Goal: Task Accomplishment & Management: Manage account settings

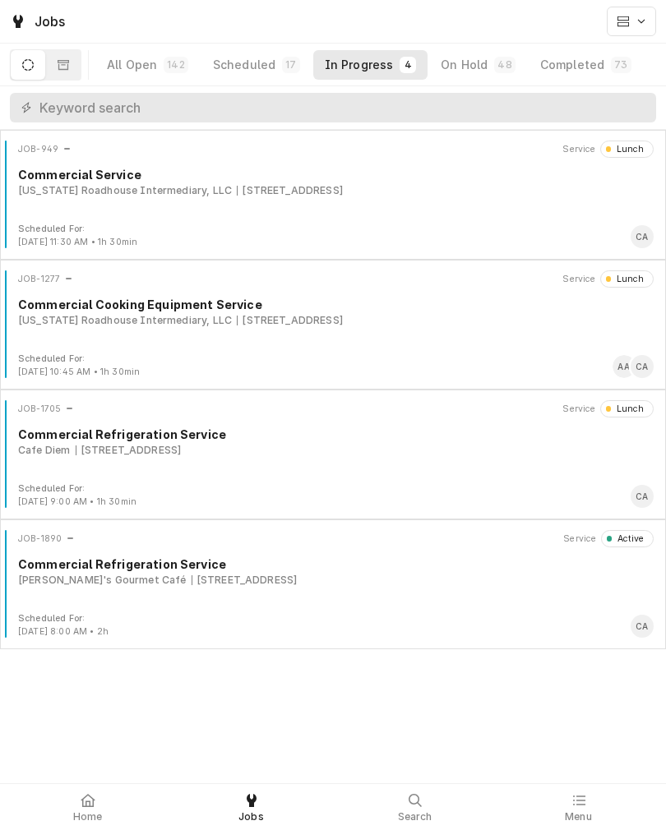
click at [191, 579] on div "[STREET_ADDRESS]" at bounding box center [244, 580] width 106 height 15
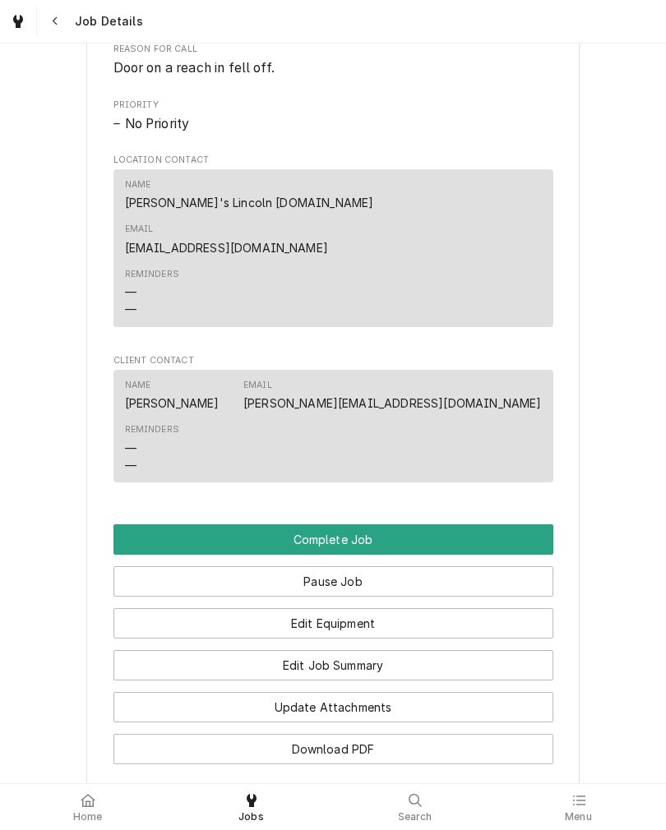
scroll to position [893, 0]
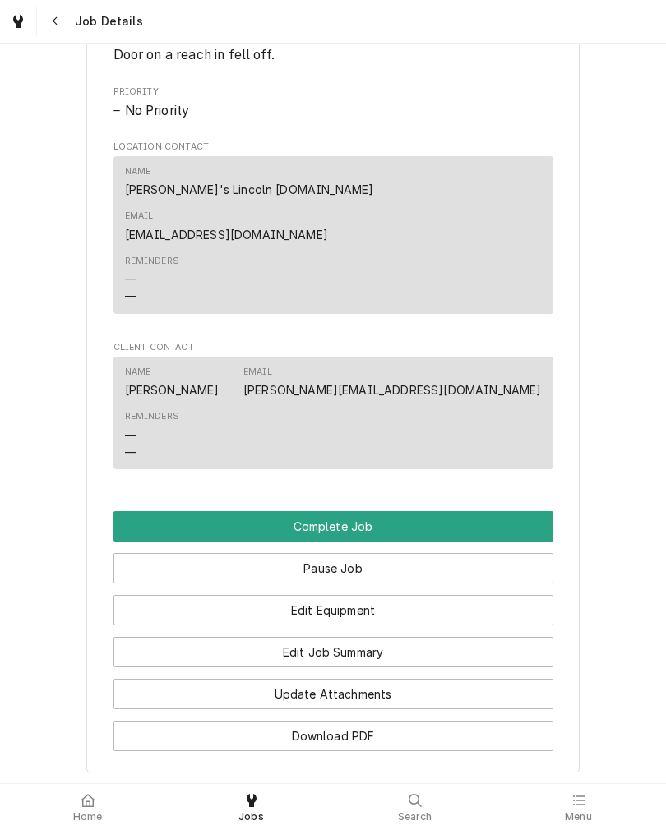
click at [152, 637] on button "Edit Job Summary" at bounding box center [333, 652] width 440 height 30
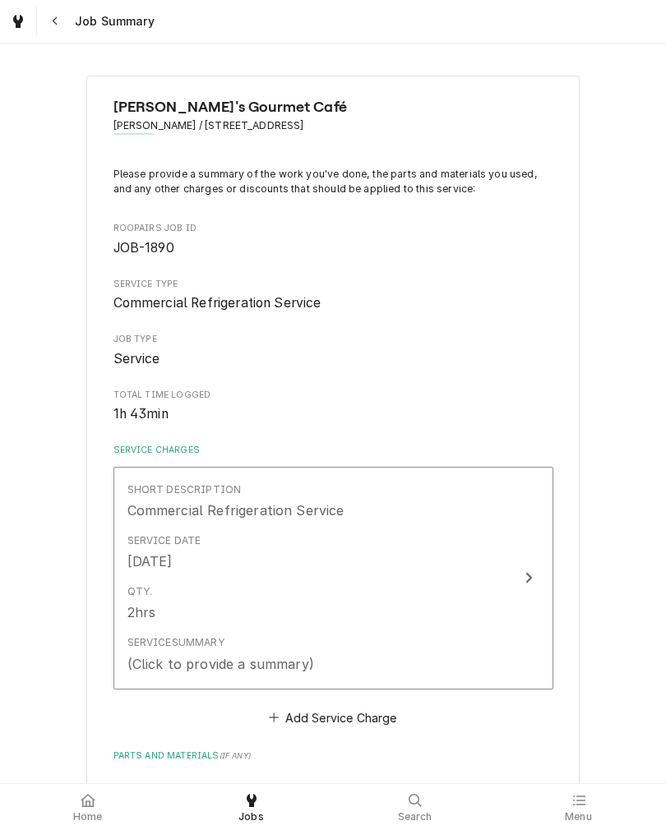
click at [492, 625] on div "Qty. 2hrs" at bounding box center [315, 603] width 377 height 51
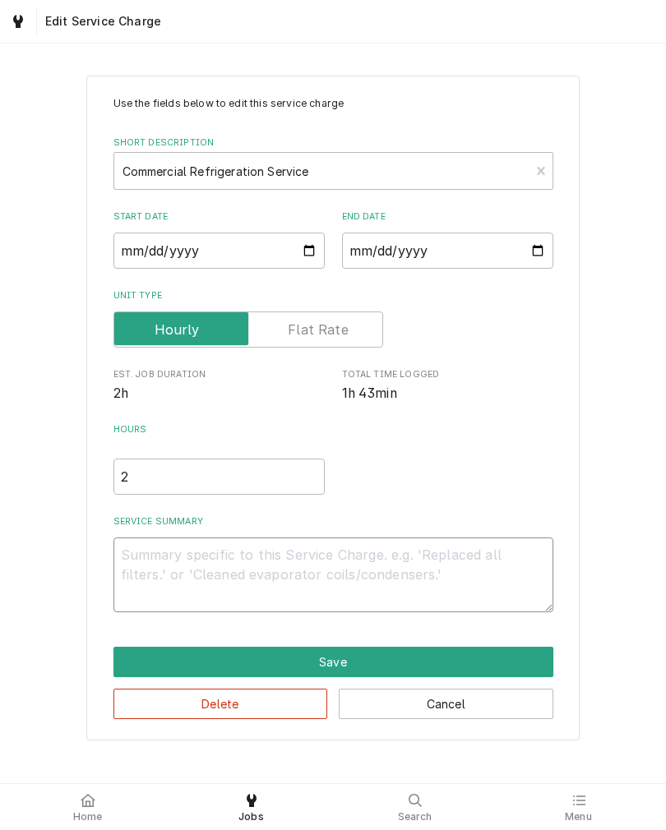
click at [496, 587] on textarea "Service Summary" at bounding box center [333, 575] width 440 height 75
type textarea "x"
type textarea "D"
type textarea "x"
type textarea "Do"
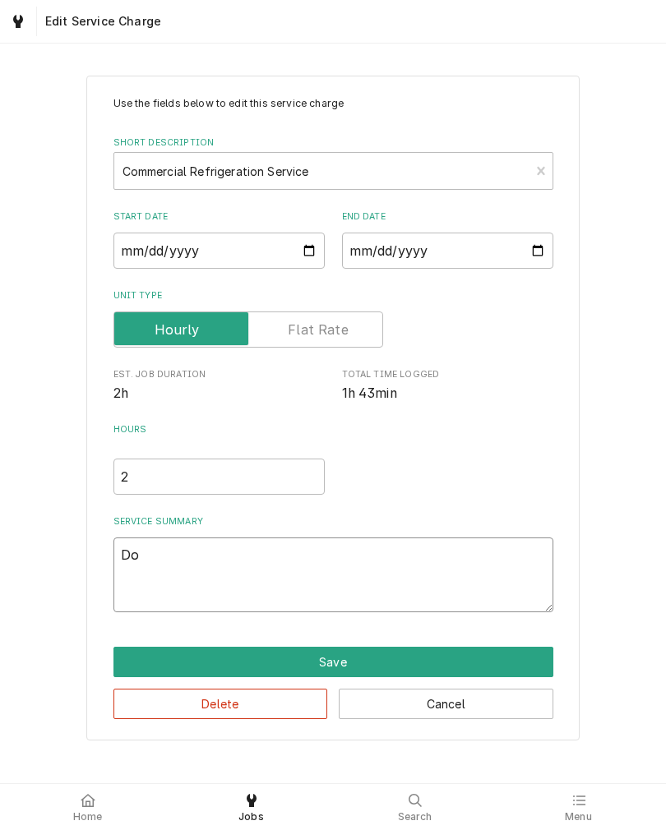
type textarea "x"
type textarea "Doo"
type textarea "x"
type textarea "Door"
type textarea "x"
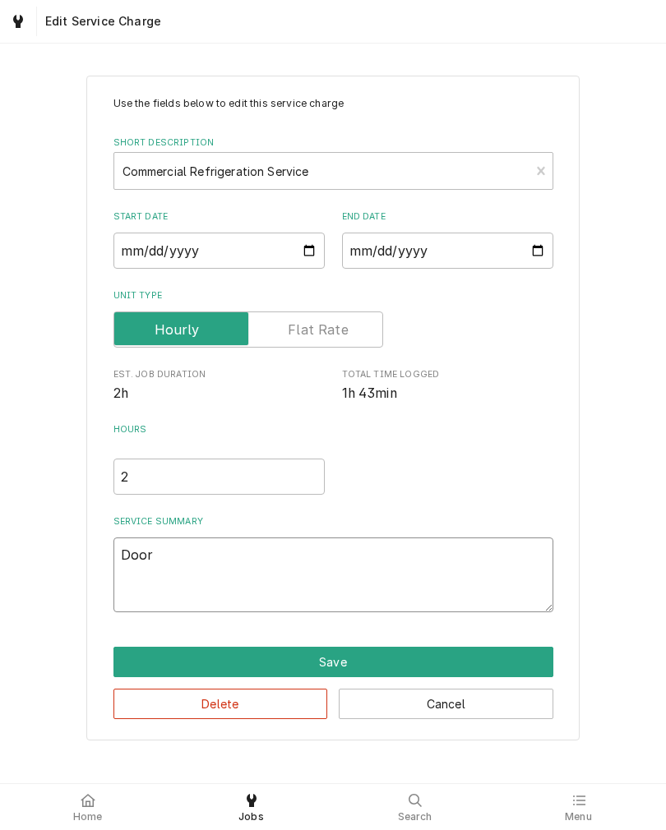
type textarea "Door"
type textarea "x"
type textarea "Door f"
type textarea "x"
type textarea "Door fe"
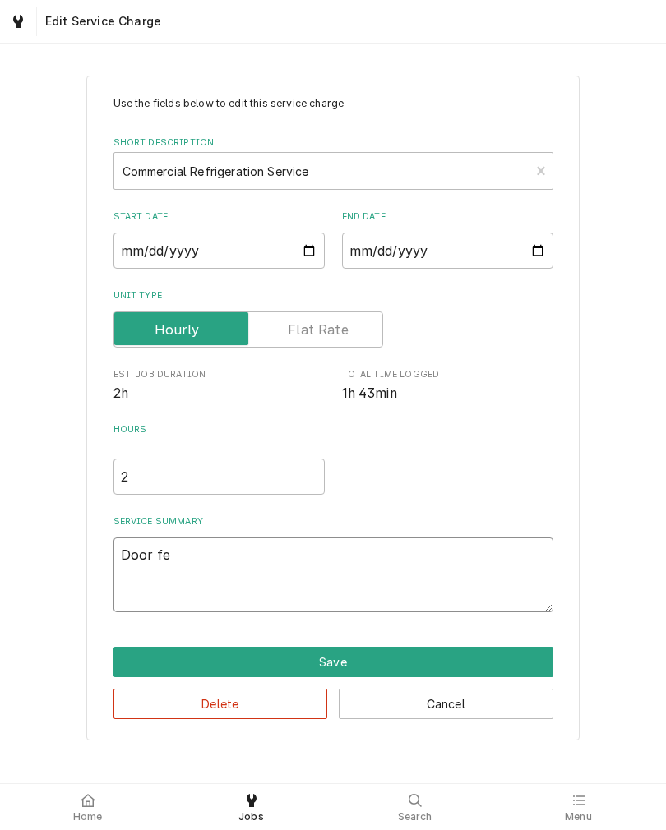
type textarea "x"
type textarea "Door fel"
type textarea "x"
type textarea "Door fell"
type textarea "x"
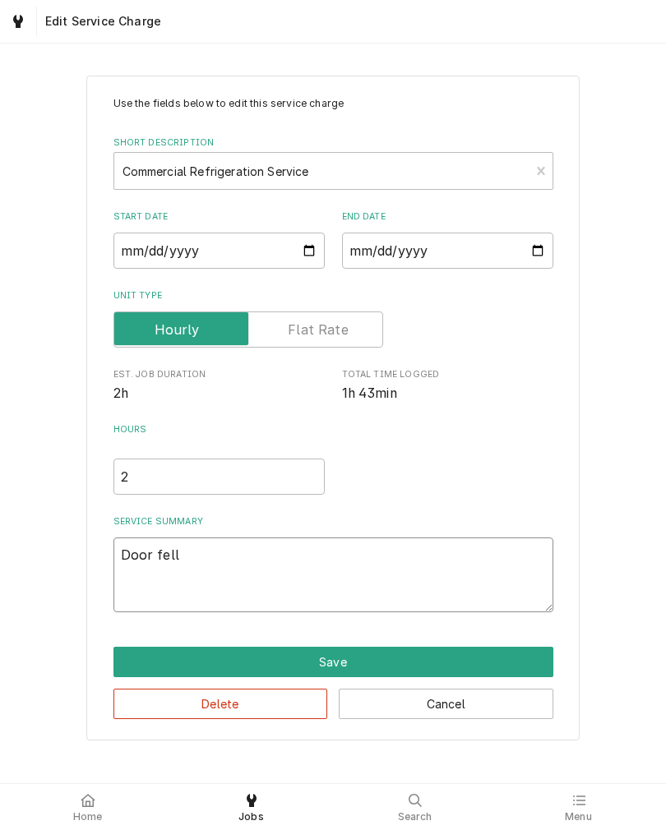
type textarea "Door fell"
type textarea "x"
type textarea "Door fell o"
type textarea "x"
type textarea "Door fell of"
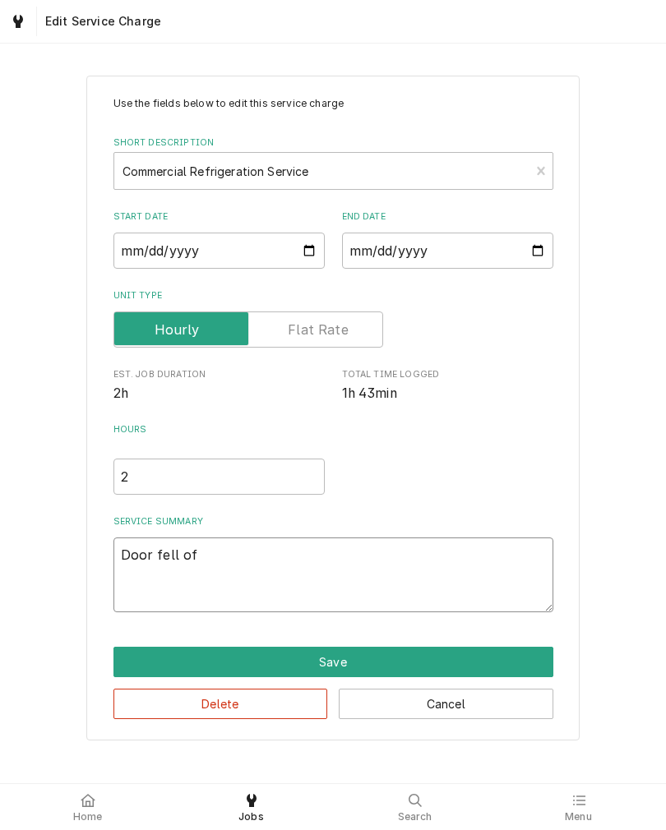
type textarea "x"
type textarea "Door fell off"
type textarea "x"
type textarea "Door fell off"
type textarea "x"
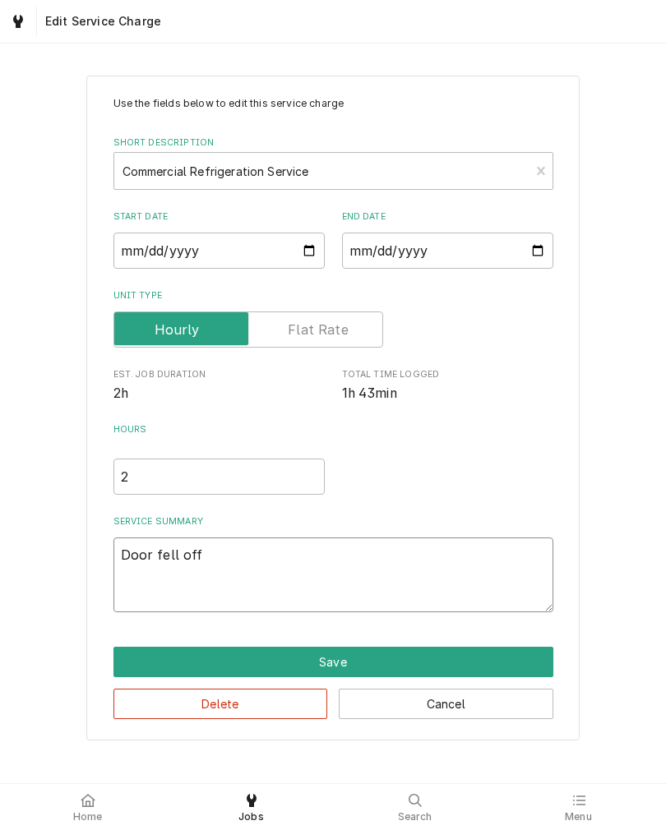
type textarea "Door fell off p"
type textarea "x"
type textarea "Door fell off pr"
type textarea "x"
type textarea "Door fell off pre"
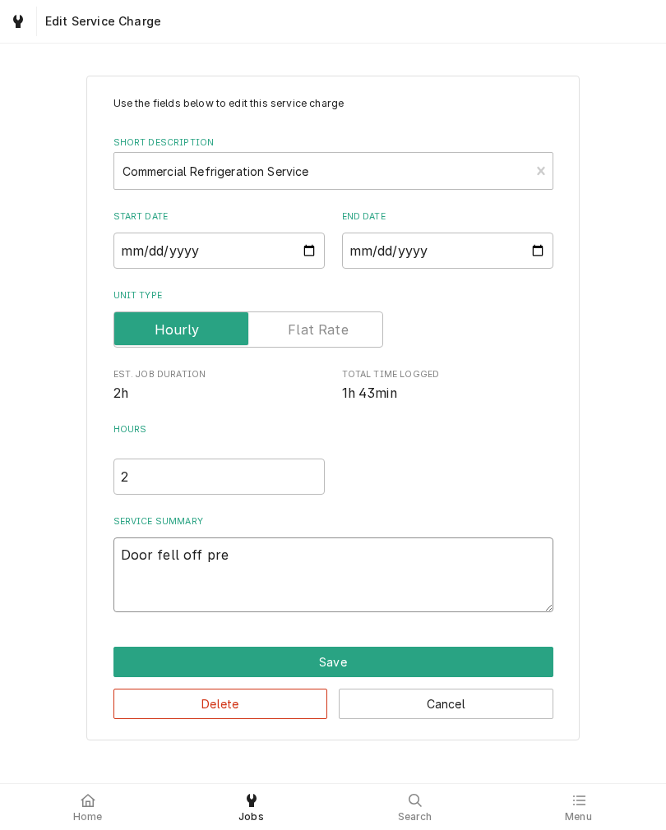
type textarea "x"
type textarea "Door fell off prep"
type textarea "x"
type textarea "Door fell off prep"
type textarea "x"
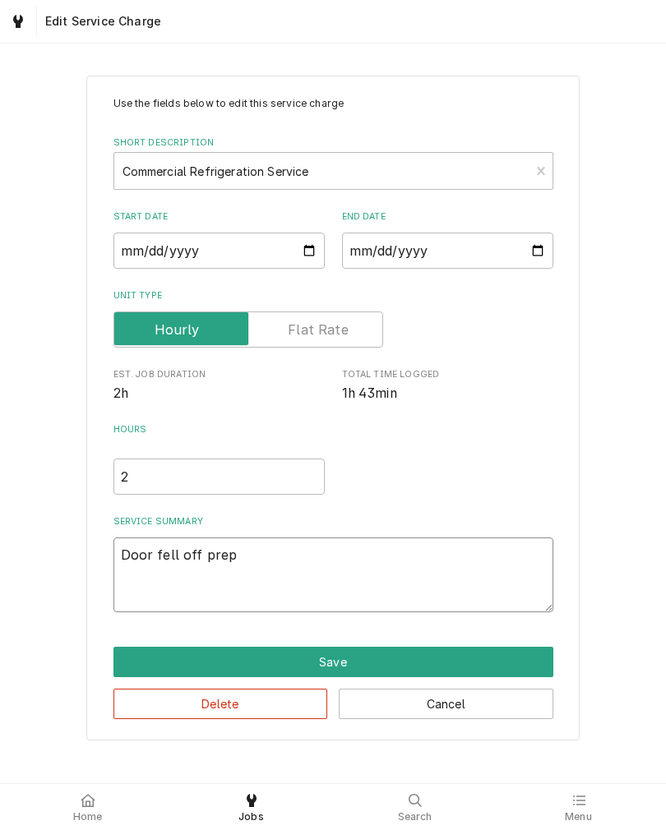
type textarea "Door fell off prep t"
type textarea "x"
type textarea "Door fell off prep ta"
type textarea "x"
type textarea "Door fell off prep tab"
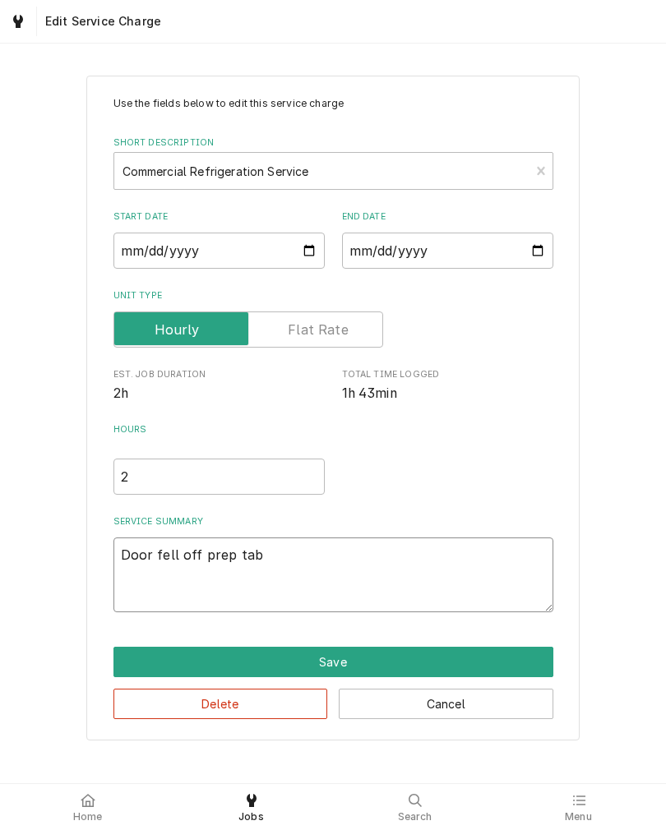
type textarea "x"
type textarea "Door fell off prep tabl"
type textarea "x"
type textarea "Door fell off prep table"
type textarea "x"
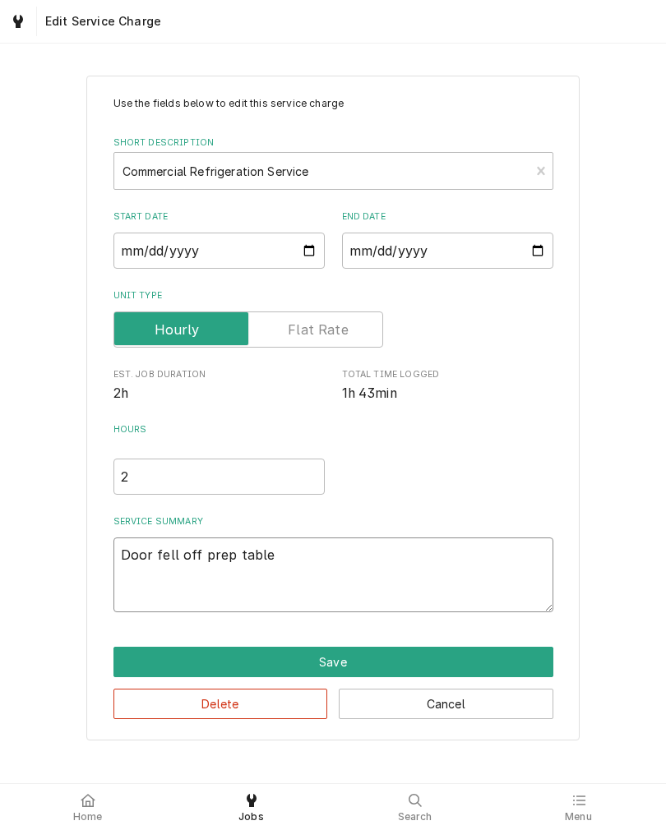
type textarea "Door fell off prep table."
type textarea "x"
type textarea "Door fell off prep table."
type textarea "x"
type textarea "Door fell off prep table. R"
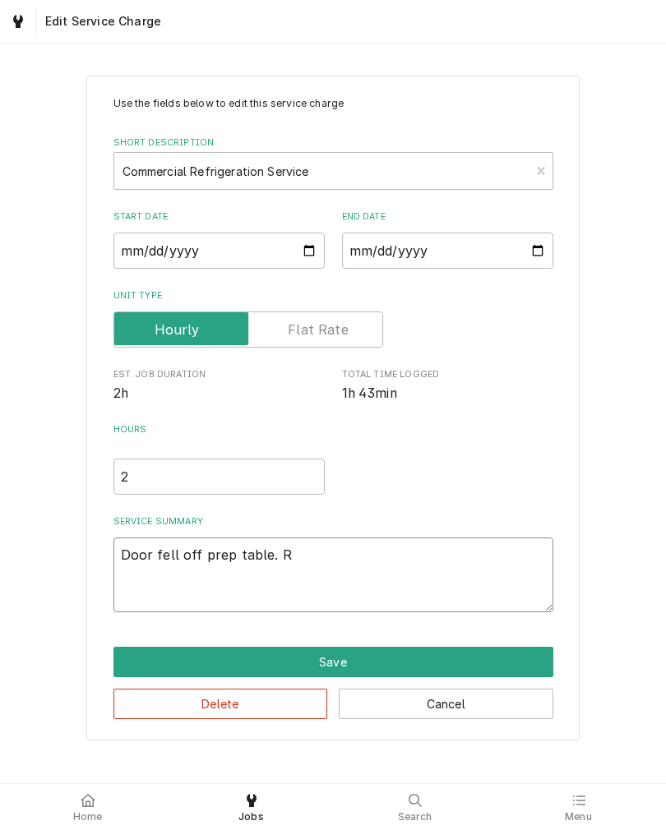
type textarea "x"
type textarea "Door fell off prep table. Re"
type textarea "x"
type textarea "Door fell off prep table. Rep"
type textarea "x"
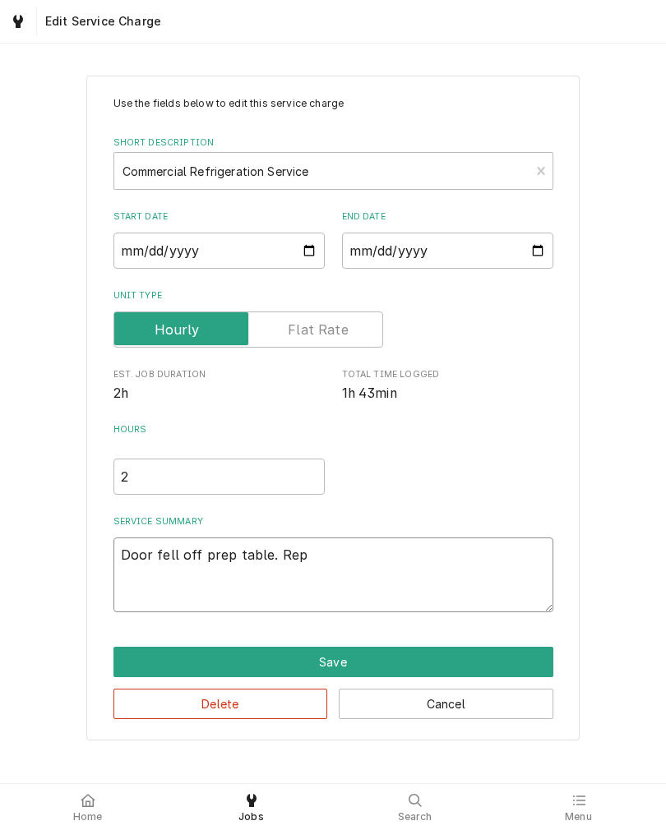
type textarea "Door fell off prep table. Repl"
type textarea "x"
type textarea "Door fell off prep table. Repla"
type textarea "x"
type textarea "Door fell off prep table. Replac"
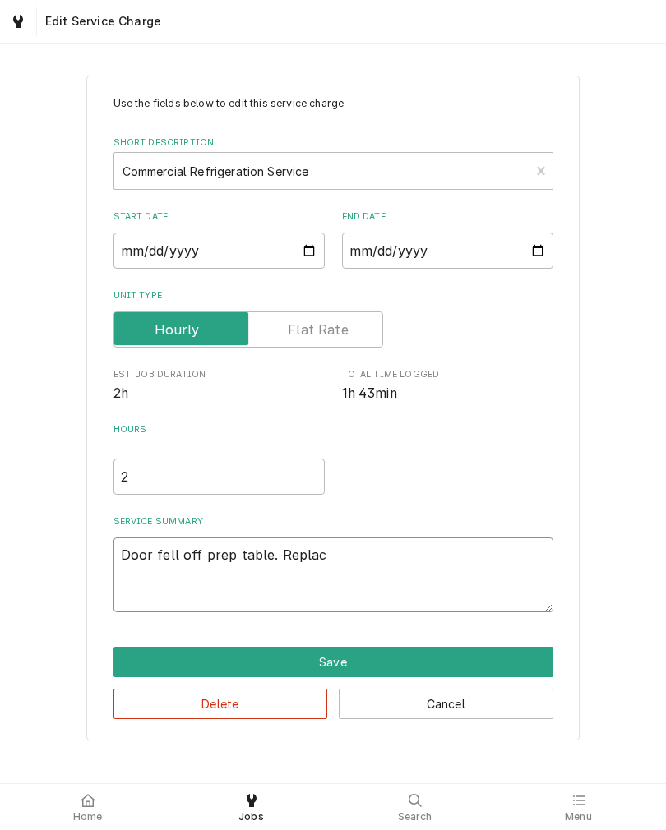
type textarea "x"
type textarea "Door fell off prep table. Replace"
type textarea "x"
type textarea "Door fell off prep table. Replaced"
type textarea "x"
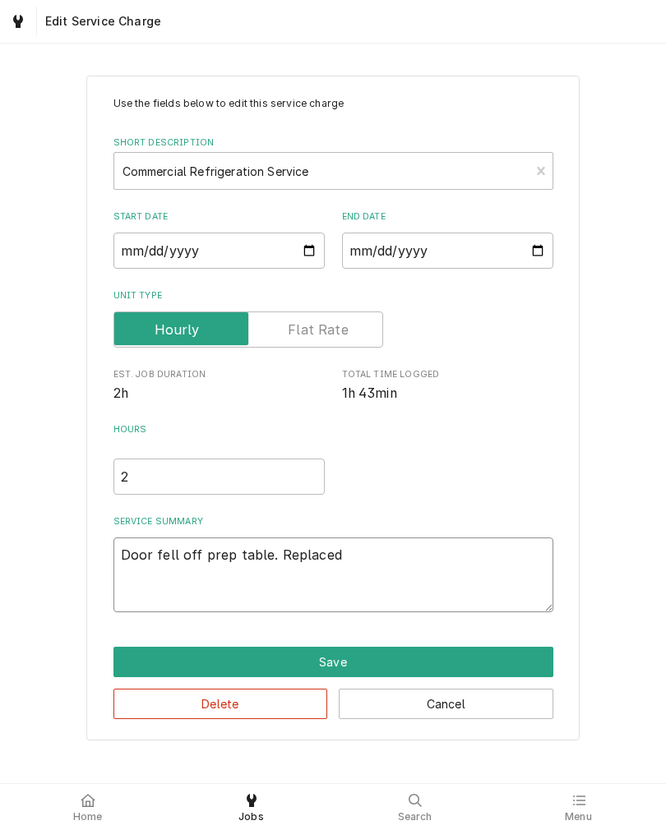
type textarea "Door fell off prep table. Replaced"
type textarea "x"
type textarea "Door fell off prep table. Replaced b"
type textarea "x"
type textarea "Door fell off prep table. Replaced br"
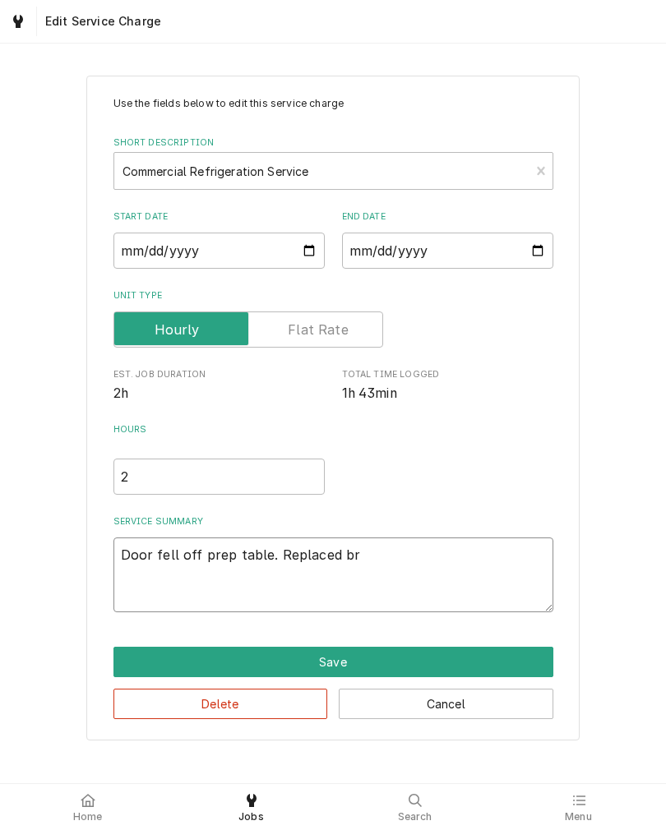
type textarea "x"
type textarea "Door fell off prep table. Replaced bro"
type textarea "x"
type textarea "Door fell off prep table. Replaced brok"
type textarea "x"
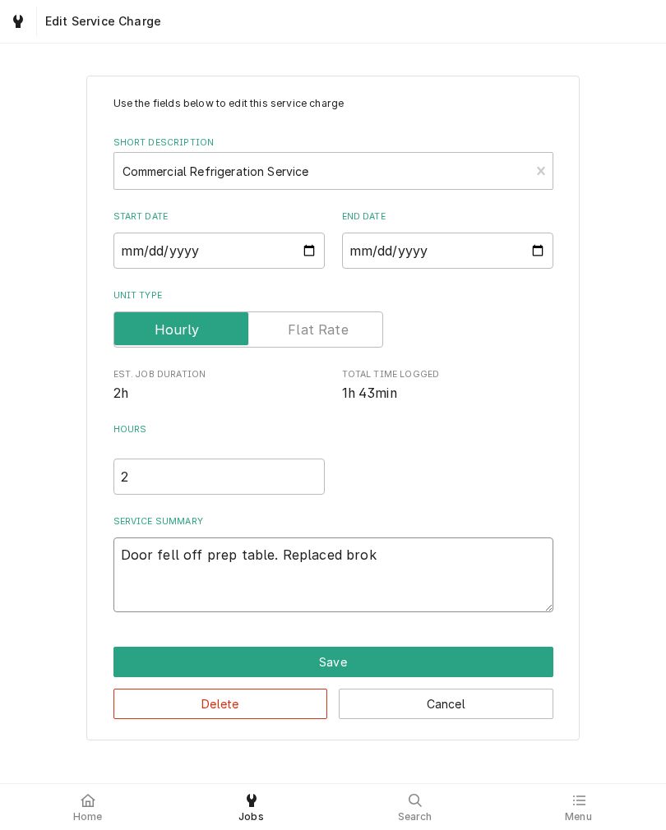
type textarea "Door fell off prep table. Replaced broke"
type textarea "x"
type textarea "Door fell off prep table. Replaced broken"
type textarea "x"
type textarea "Door fell off prep table. Replaced broken"
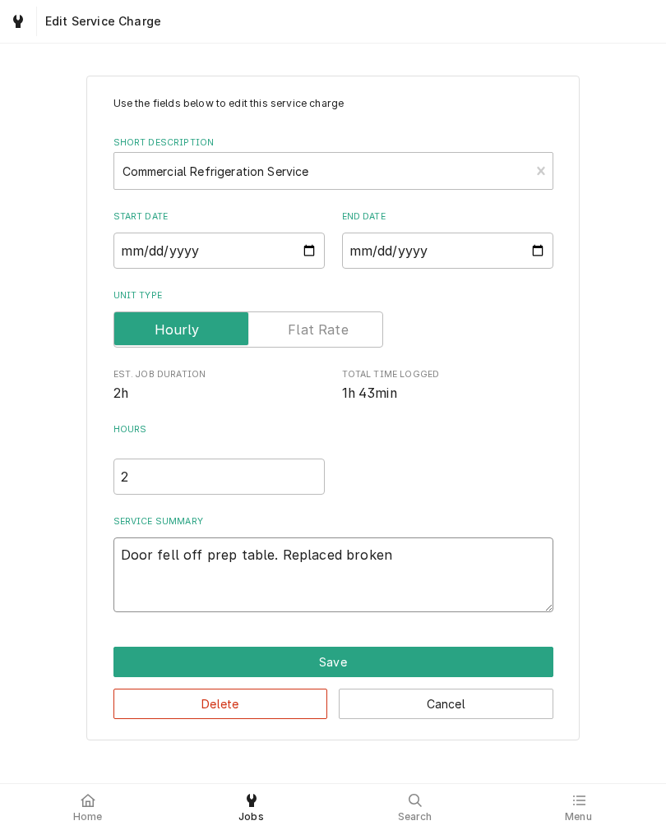
type textarea "x"
type textarea "Door fell off prep table. Replaced broken h"
type textarea "x"
type textarea "Door fell off prep table. Replaced broken hi"
type textarea "x"
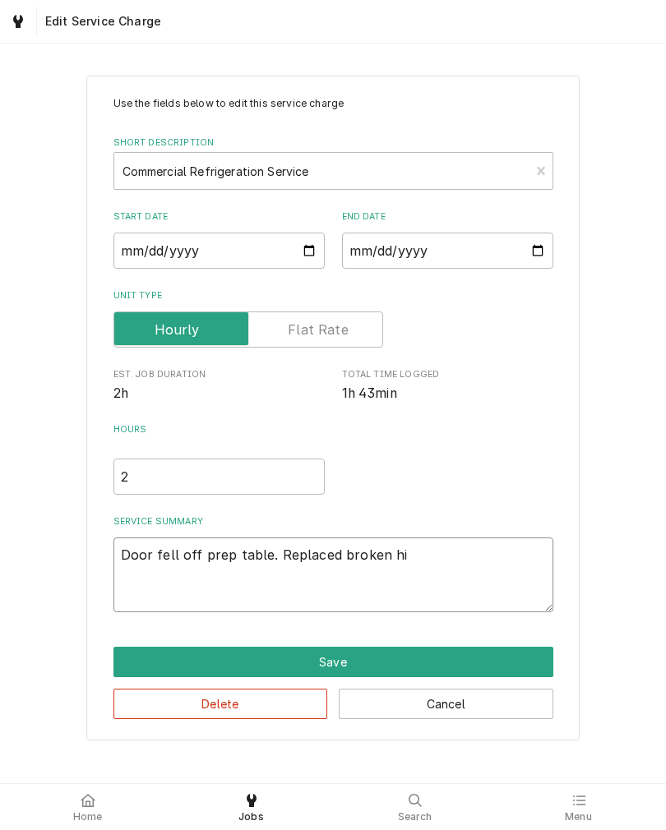
type textarea "Door fell off prep table. Replaced broken hin"
type textarea "x"
type textarea "Door fell off prep table. Replaced broken hing"
type textarea "x"
type textarea "Door fell off prep table. Replaced broken hinge"
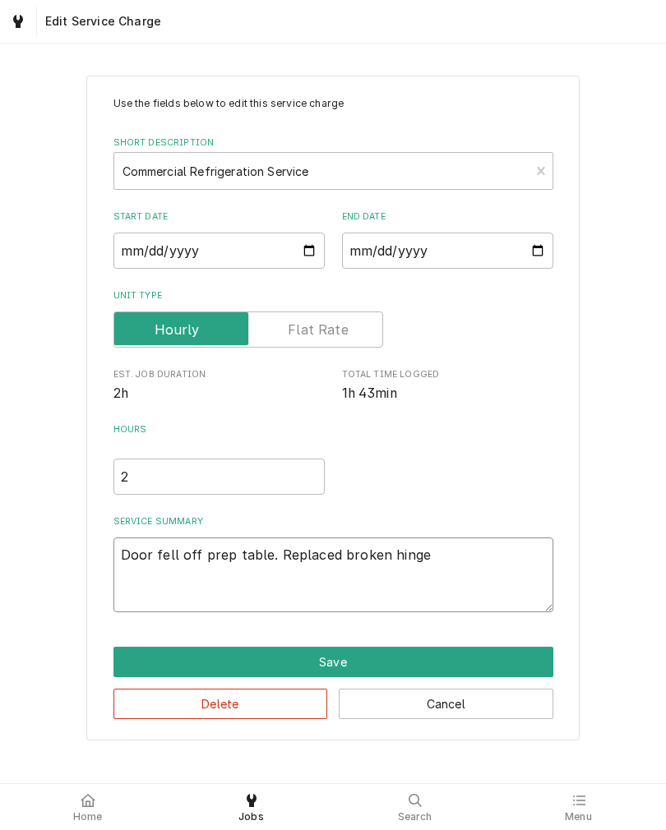
type textarea "x"
type textarea "Door fell off prep table. Replaced broken hinges"
type textarea "x"
type textarea "Door fell off prep table. Replaced broken hinges"
type textarea "x"
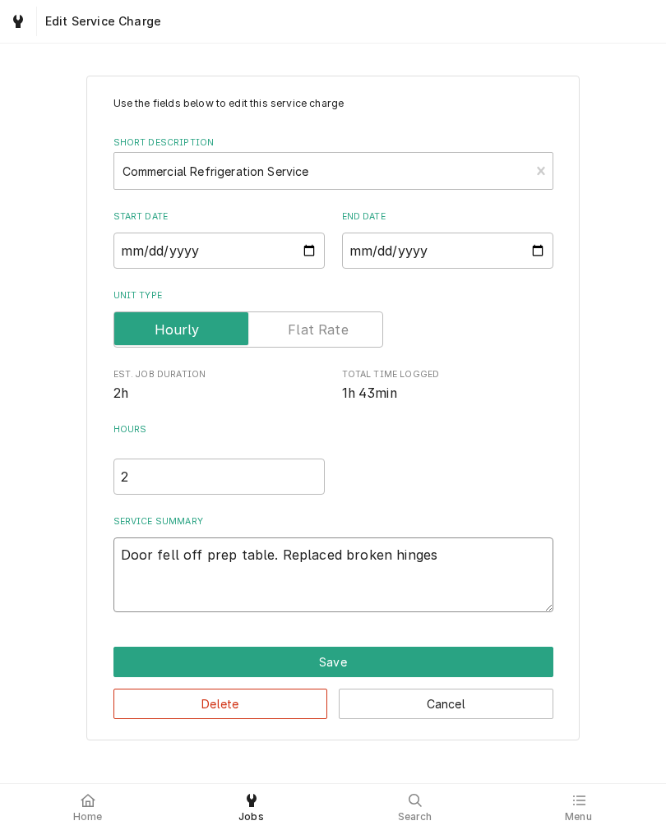
type textarea "Door fell off prep table. Replaced broken hinges o"
type textarea "x"
type textarea "Door fell off prep table. Replaced broken hinges on"
type textarea "x"
type textarea "Door fell off prep table. Replaced broken hinges on"
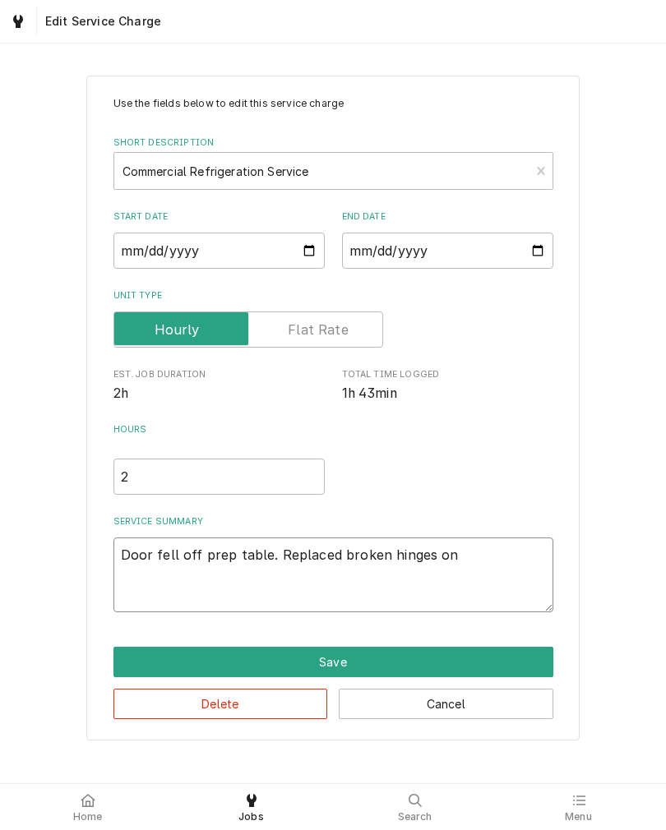
type textarea "x"
type textarea "Door fell off prep table. Replaced broken hinges on m"
type textarea "x"
type textarea "Door fell off prep table. Replaced broken hinges on mi"
type textarea "x"
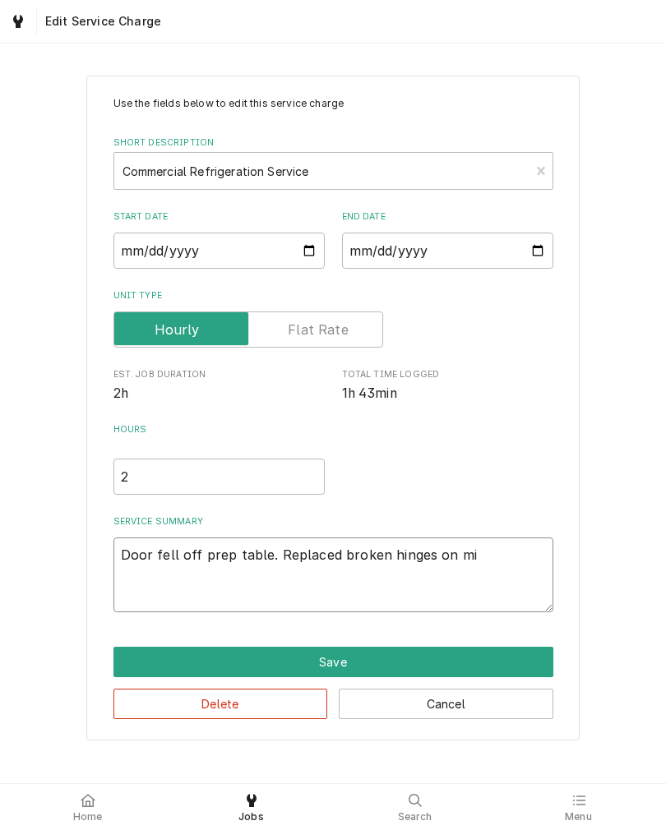
type textarea "Door fell off prep table. Replaced broken hinges on mid"
type textarea "x"
type textarea "Door fell off prep table. Replaced broken hinges on midd"
type textarea "x"
type textarea "Door fell off prep table. Replaced broken hinges on middl"
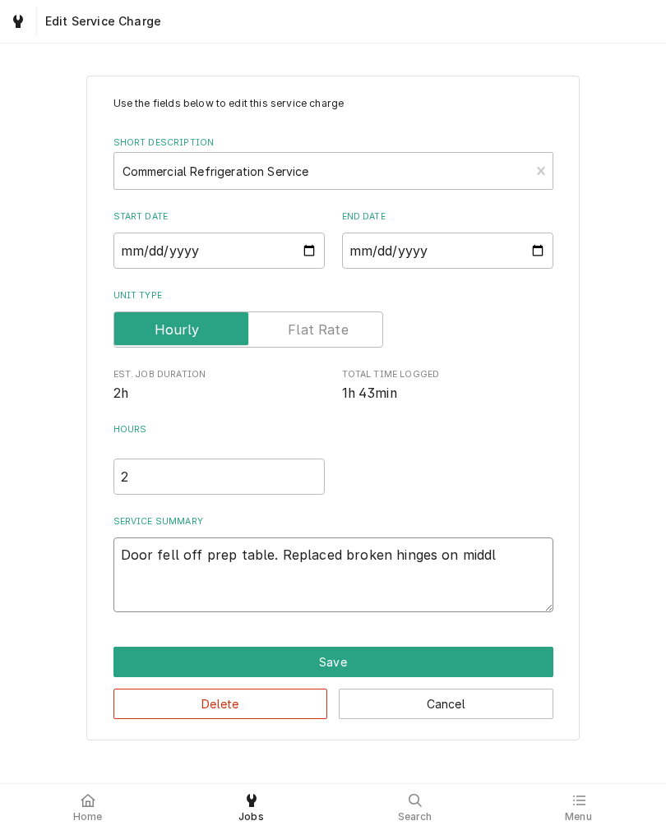
type textarea "x"
type textarea "Door fell off prep table. Replaced broken hinges on middle"
type textarea "x"
type textarea "Door fell off prep table. Replaced broken hinges on middle"
type textarea "x"
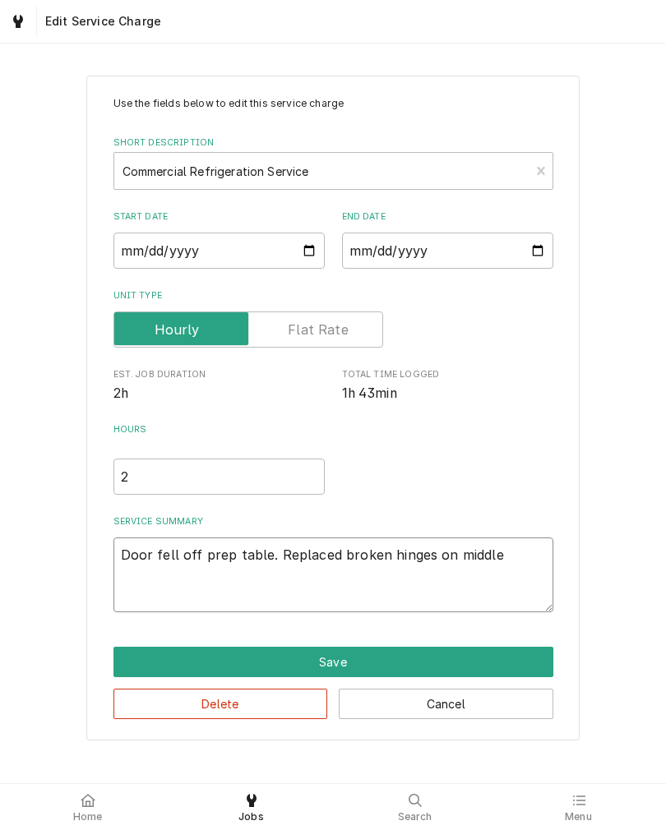
type textarea "Door fell off prep table. Replaced broken hinges on middle a"
type textarea "x"
type textarea "Door fell off prep table. Replaced broken hinges on middle an"
type textarea "x"
type textarea "Door fell off prep table. Replaced broken hinges on middle and"
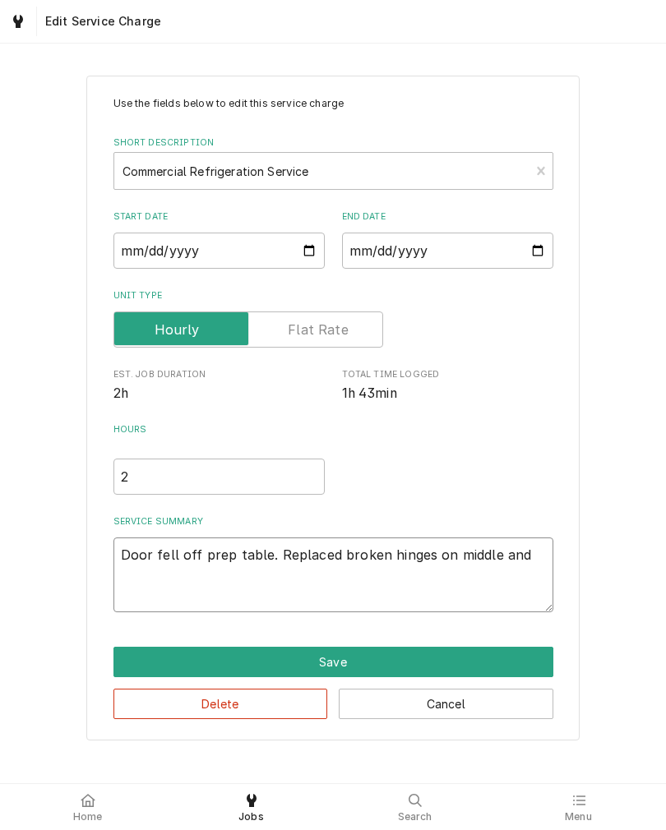
type textarea "x"
type textarea "Door fell off prep table. Replaced broken hinges on middle and"
type textarea "x"
type textarea "Door fell off prep table. Replaced broken hinges on middle and L"
type textarea "x"
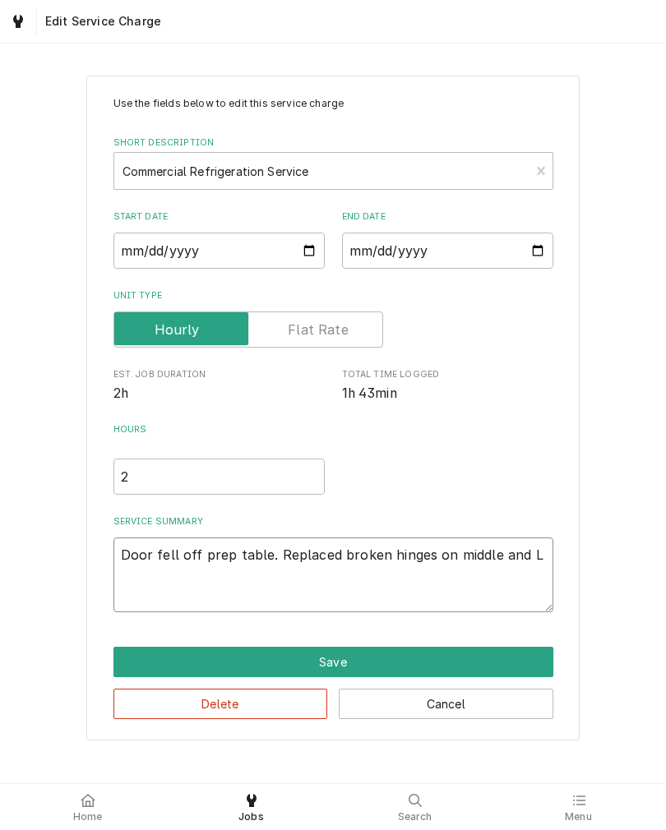
type textarea "Door fell off prep table. Replaced broken hinges on middle and LH"
type textarea "x"
type textarea "Door fell off prep table. Replaced broken hinges on middle and LH"
type textarea "x"
type textarea "Door fell off prep table. Replaced broken hinges on middle and LH d"
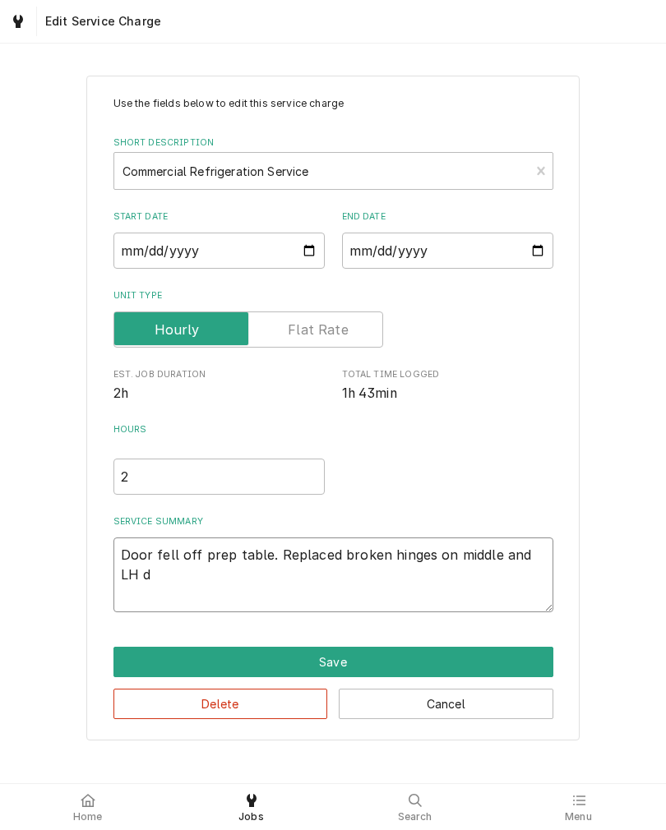
type textarea "x"
type textarea "Door fell off prep table. Replaced broken hinges on middle and LH do"
type textarea "x"
type textarea "Door fell off prep table. Replaced broken hinges on middle and LH doo"
type textarea "x"
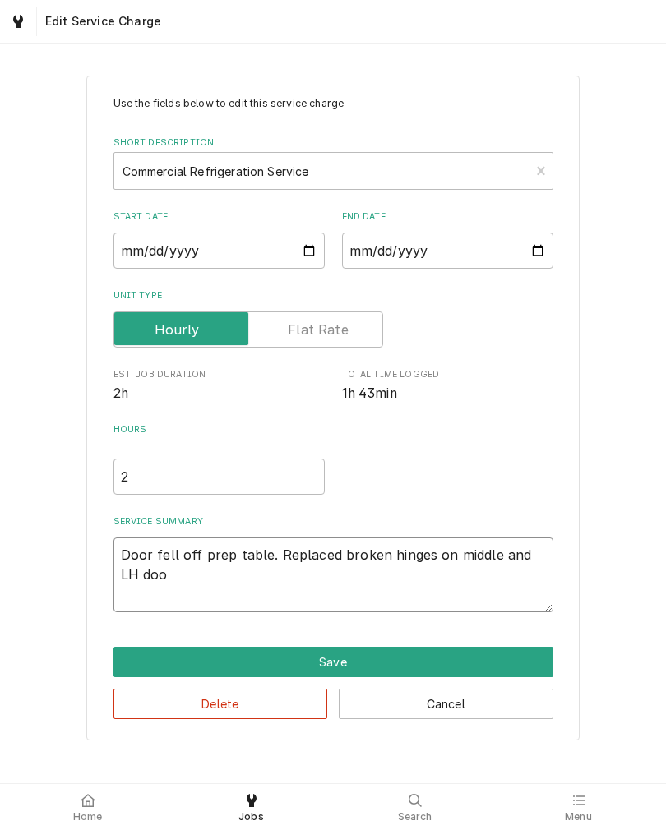
type textarea "Door fell off prep table. Replaced broken hinges on middle and LH door"
type textarea "x"
type textarea "Door fell off prep table. Replaced broken hinges on middle and LH doors"
type textarea "x"
type textarea "Door fell off prep table. Replaced broken hinges on middle and LH doors"
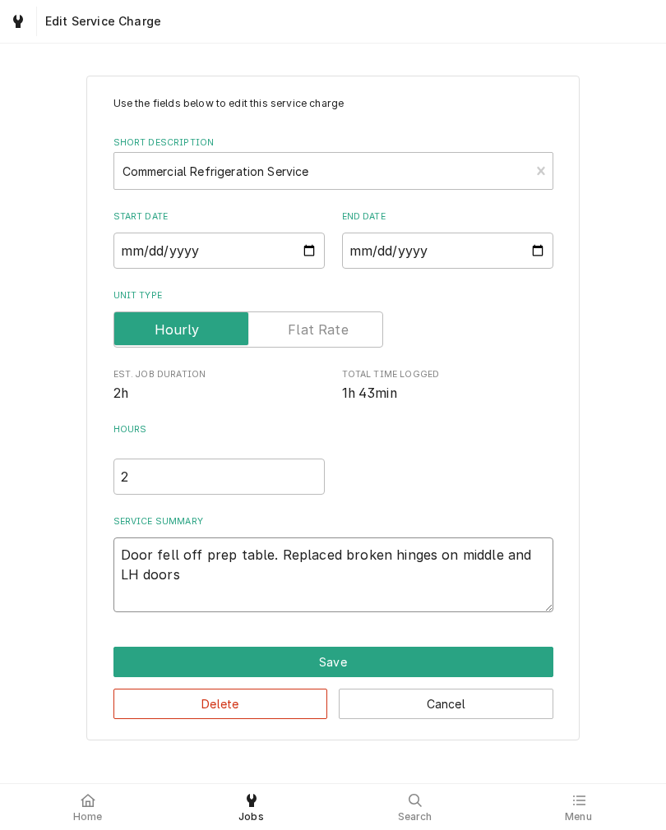
type textarea "x"
type textarea "Door fell off prep table. Replaced broken hinges on middle and LH doors o"
type textarea "x"
type textarea "Door fell off prep table. Replaced broken hinges on middle and LH doors of"
type textarea "x"
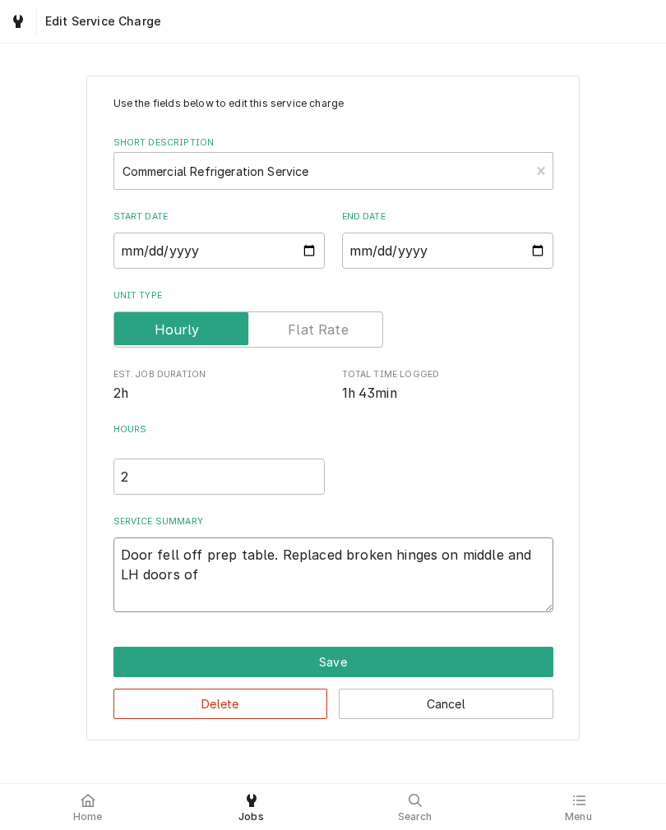
type textarea "Door fell off prep table. Replaced broken hinges on middle and LH doors of"
type textarea "x"
type textarea "Door fell off prep table. Replaced broken hinges on middle and LH doors of s"
type textarea "x"
type textarea "Door fell off prep table. Replaced broken hinges on middle and LH doors of st"
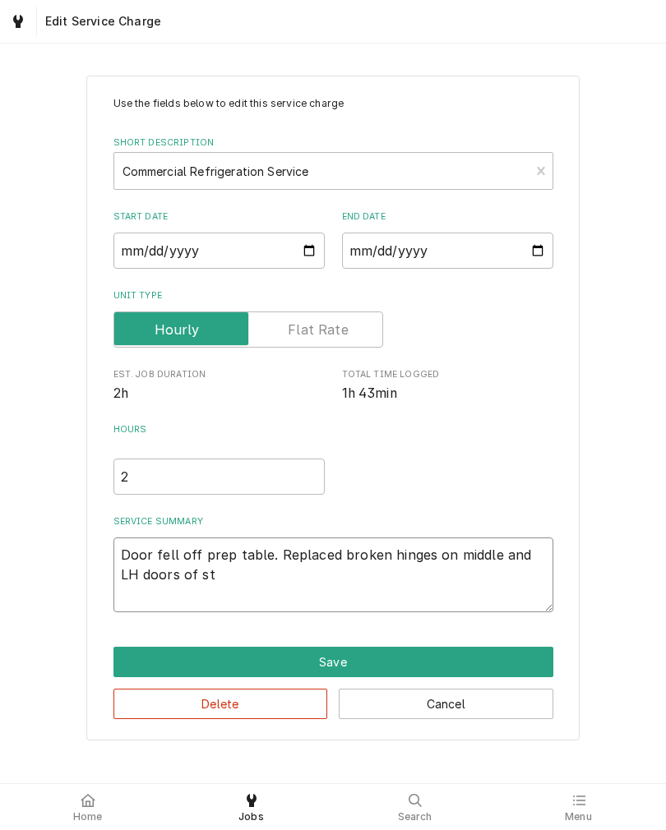
type textarea "x"
type textarea "Door fell off prep table. Replaced broken hinges on middle and LH doors of sta"
type textarea "x"
type textarea "Door fell off prep table. Replaced broken hinges on middle and LH doors of star"
type textarea "x"
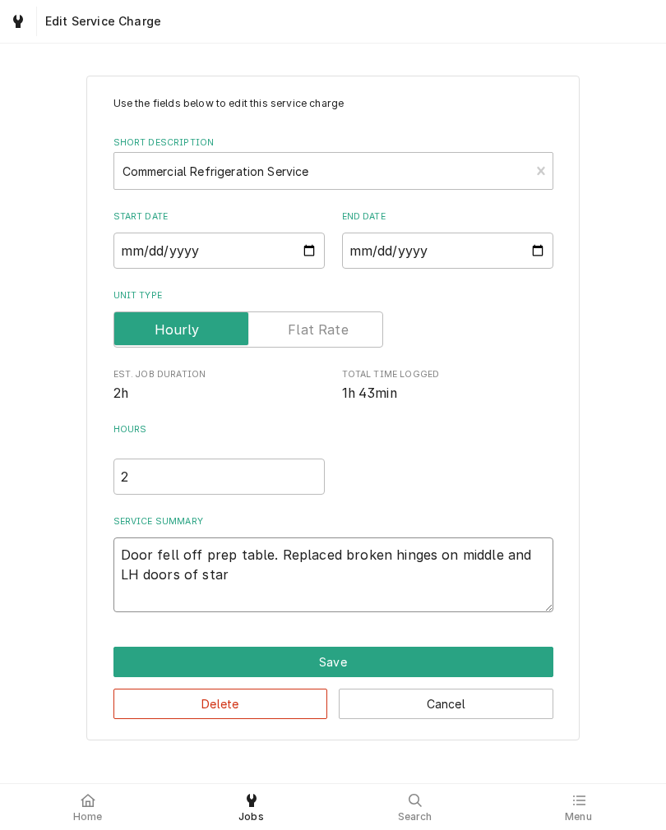
type textarea "Door fell off prep table. Replaced broken hinges on middle and LH doors of start"
type textarea "x"
type textarea "Door fell off prep table. Replaced broken hinges on middle and LH doors of start"
type textarea "x"
type textarea "Door fell off prep table. Replaced broken hinges on middle and LH doors of star…"
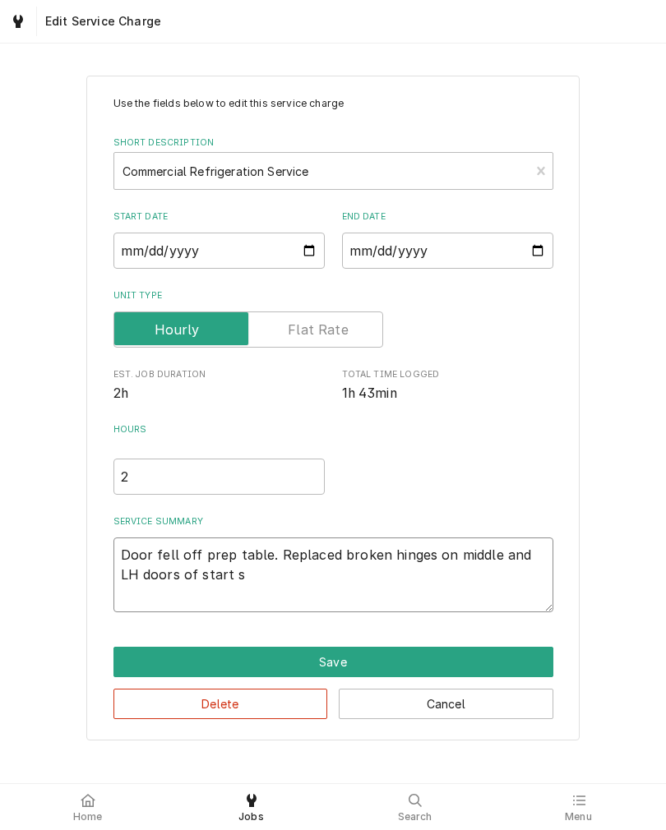
type textarea "x"
type textarea "Door fell off prep table. Replaced broken hinges on middle and LH doors of star…"
type textarea "x"
type textarea "Door fell off prep table. Replaced broken hinges on middle and LH doors of star…"
type textarea "x"
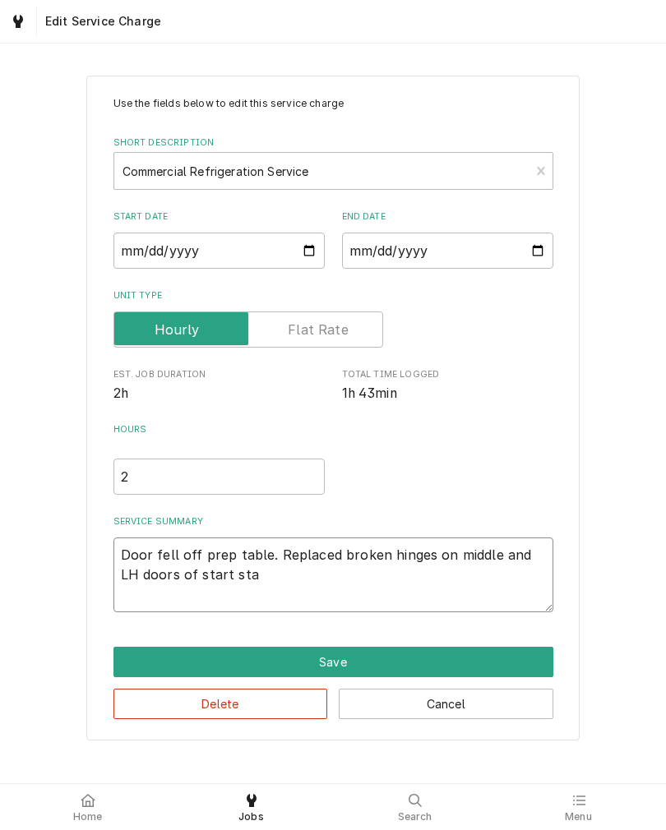
type textarea "Door fell off prep table. Replaced broken hinges on middle and LH doors of star…"
type textarea "x"
type textarea "Door fell off prep table. Replaced broken hinges on middle and LH doors of star…"
type textarea "x"
type textarea "Door fell off prep table. Replaced broken hinges on middle and LH doors of star…"
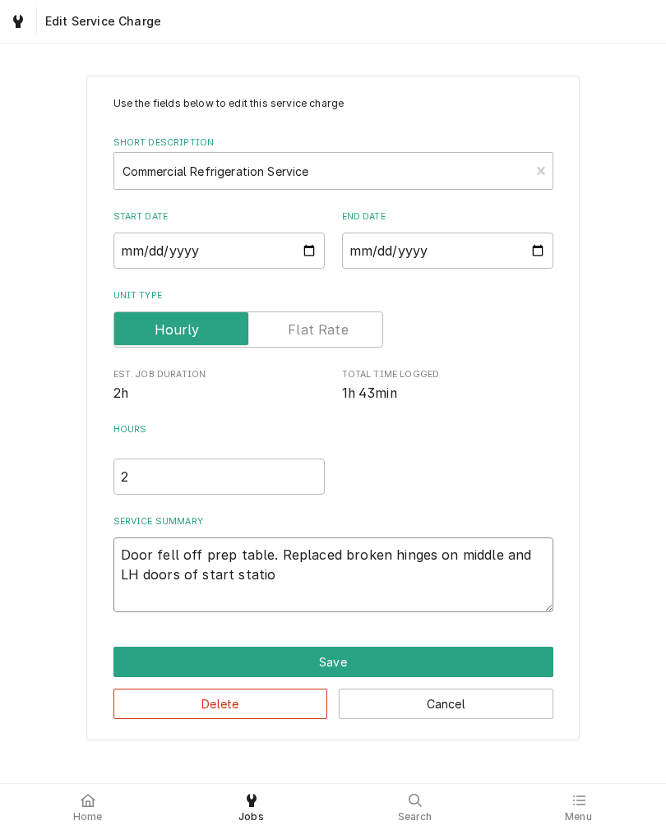
type textarea "x"
type textarea "Door fell off prep table. Replaced broken hinges on middle and LH doors of star…"
click at [33, 587] on div "Use the fields below to edit this service charge Short Description Commercial R…" at bounding box center [333, 408] width 666 height 694
click at [123, 658] on button "Save" at bounding box center [333, 662] width 440 height 30
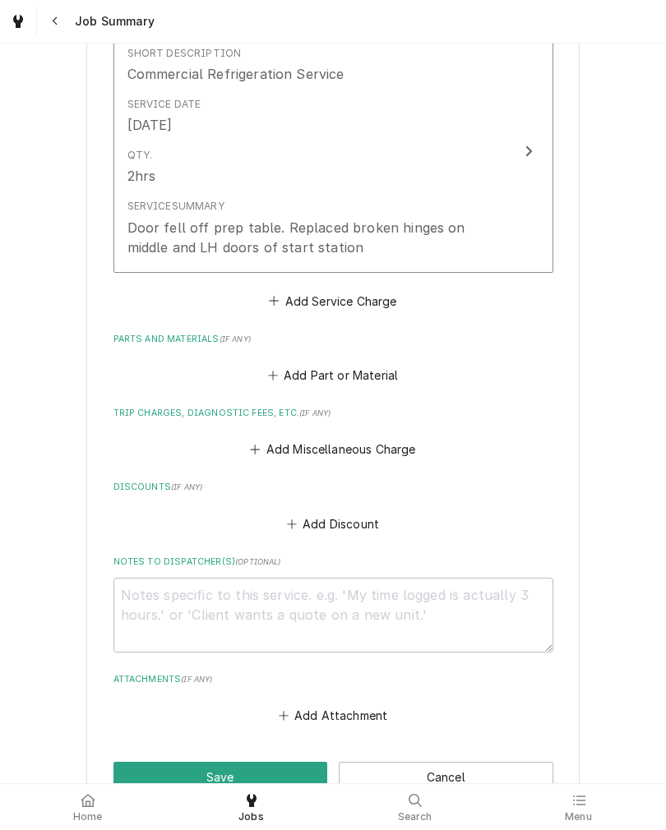
scroll to position [438, 0]
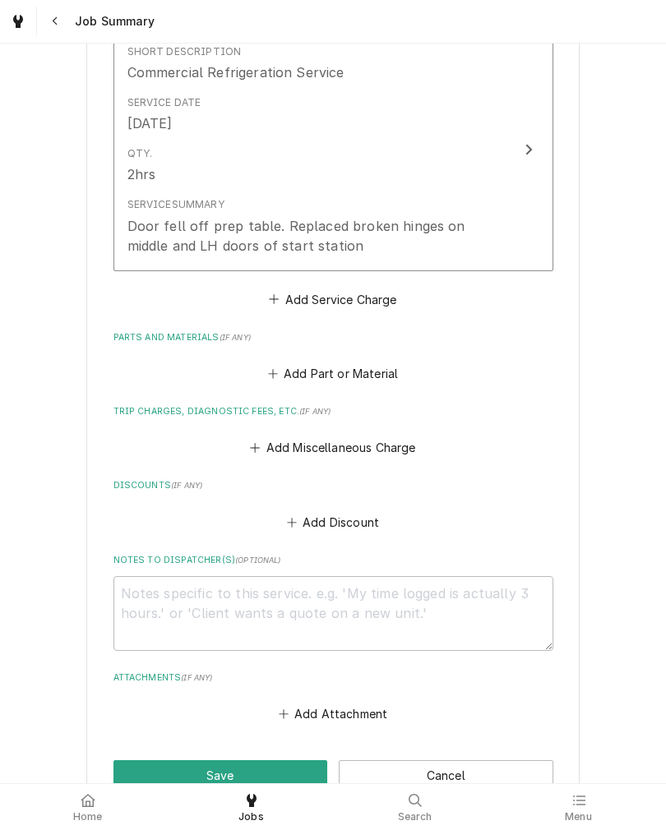
click at [404, 448] on button "Add Miscellaneous Charge" at bounding box center [332, 447] width 171 height 23
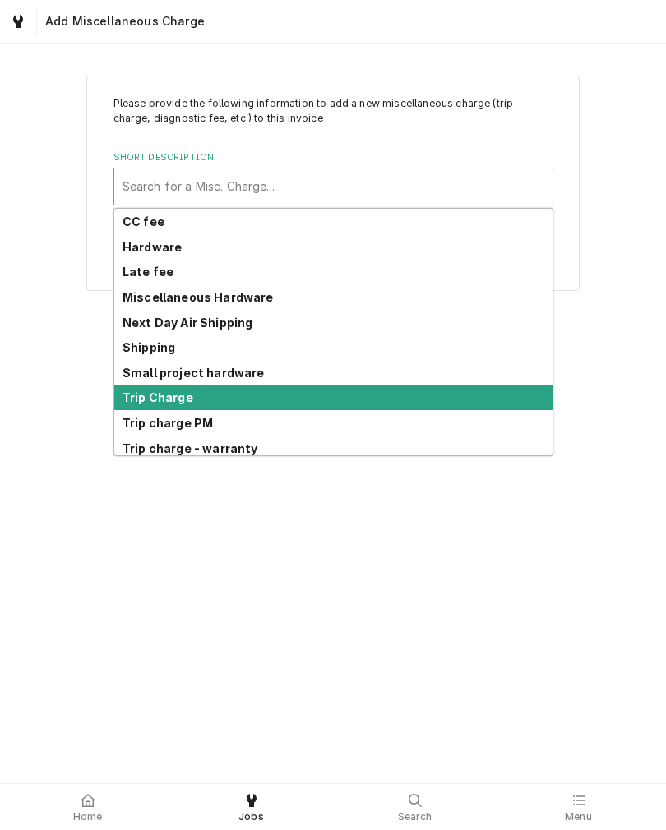
click at [131, 396] on strong "Trip Charge" at bounding box center [157, 397] width 71 height 14
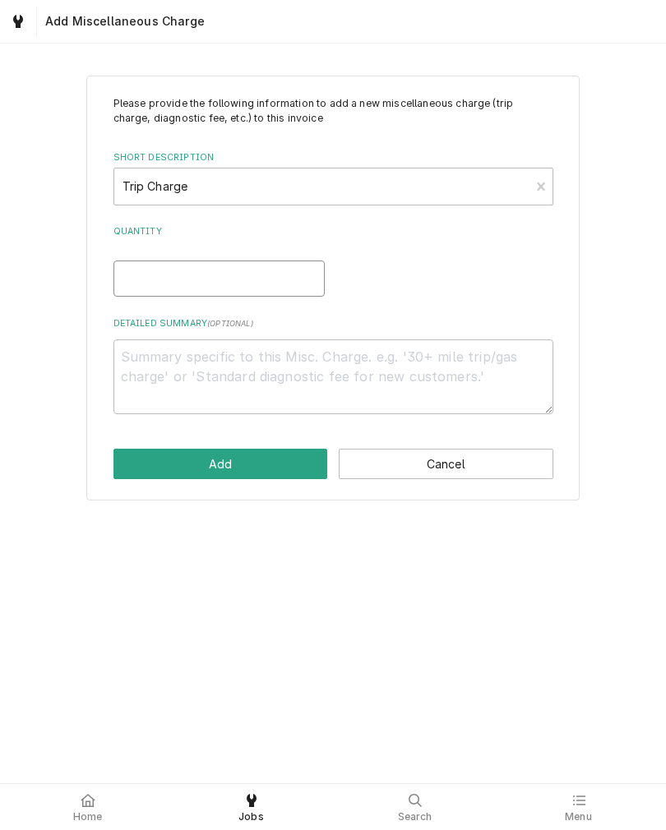
click at [133, 275] on input "Quantity" at bounding box center [218, 279] width 211 height 36
type textarea "x"
type input "1"
click at [135, 457] on button "Add" at bounding box center [220, 464] width 215 height 30
type textarea "x"
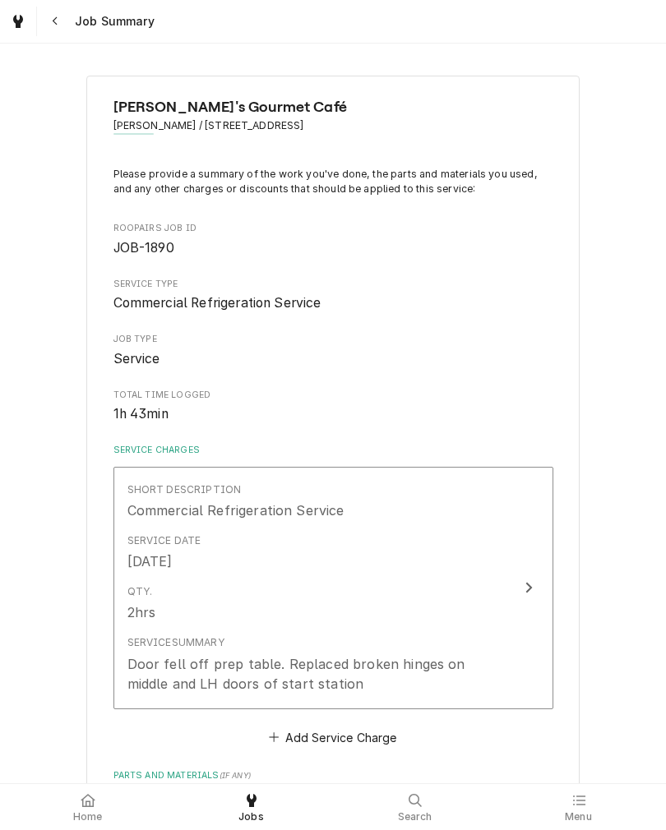
scroll to position [438, 0]
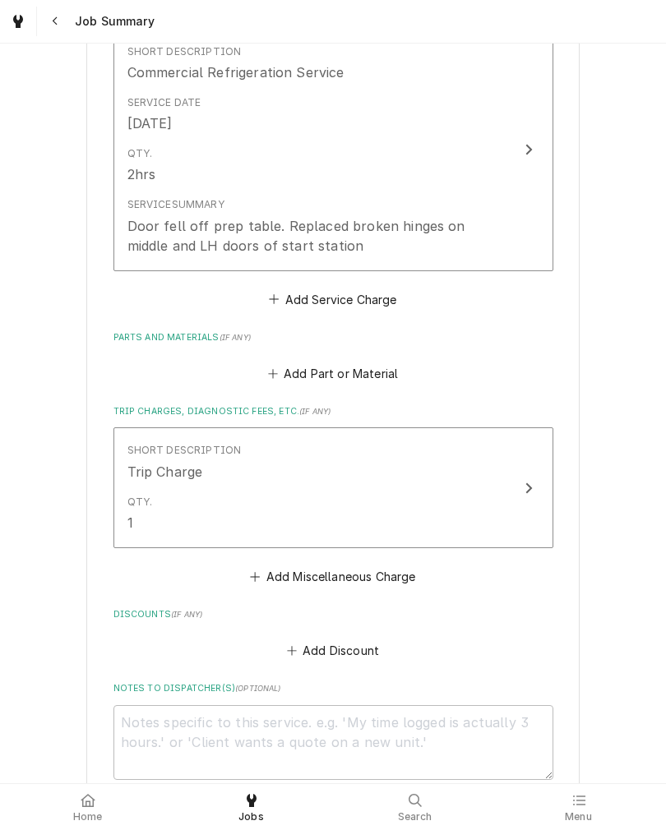
click at [374, 376] on button "Add Part or Material" at bounding box center [333, 373] width 136 height 23
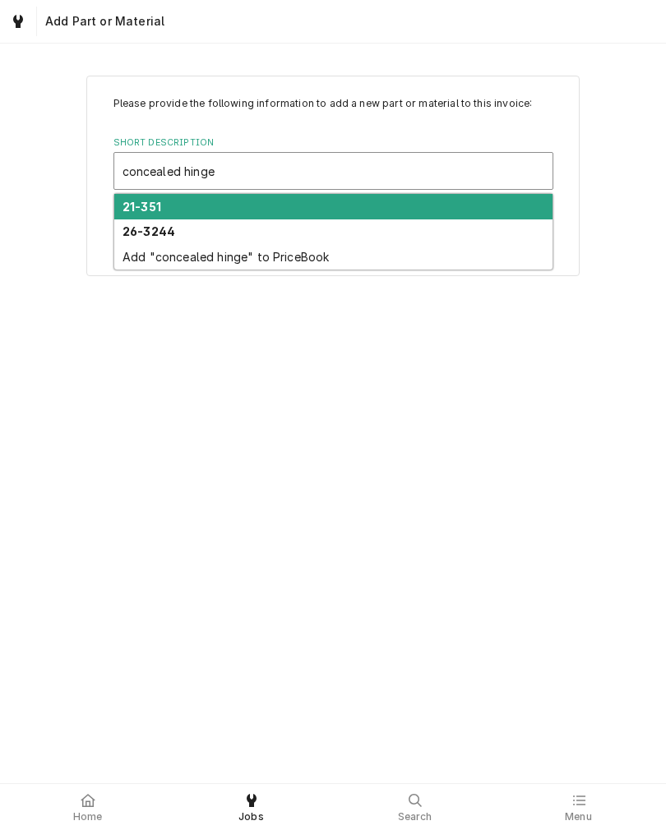
click at [136, 197] on div "21-351" at bounding box center [333, 206] width 438 height 25
type input "concealed hinge"
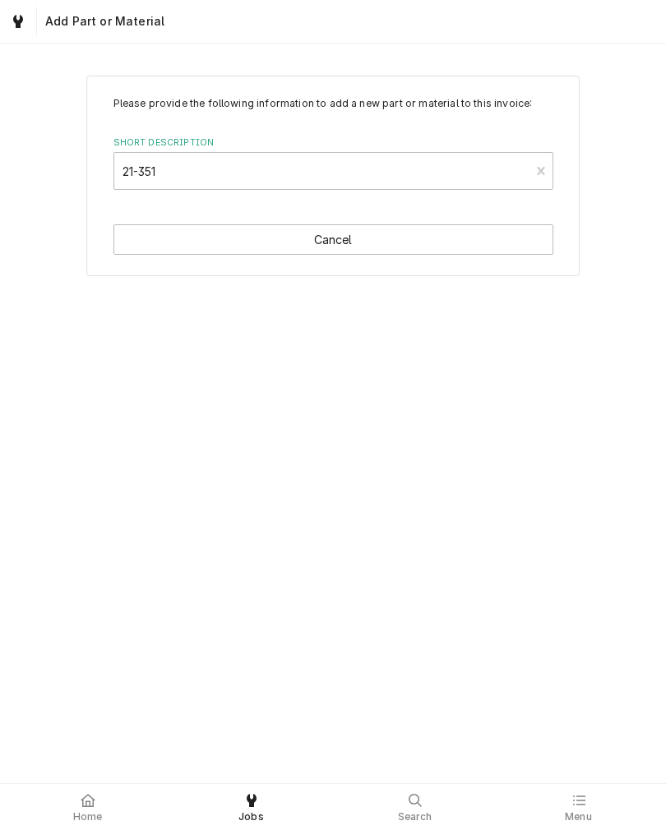
type textarea "x"
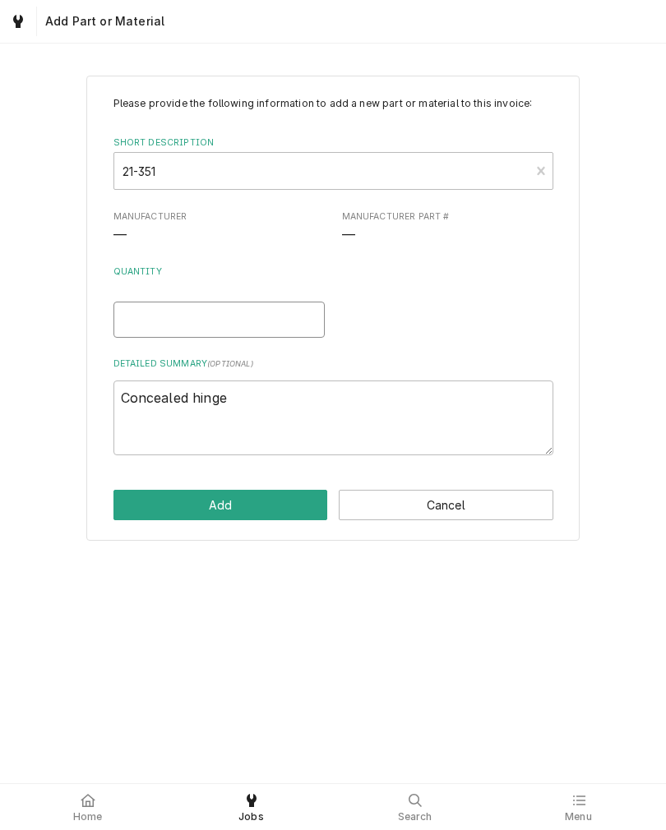
click at [149, 322] on input "Quantity" at bounding box center [218, 320] width 211 height 36
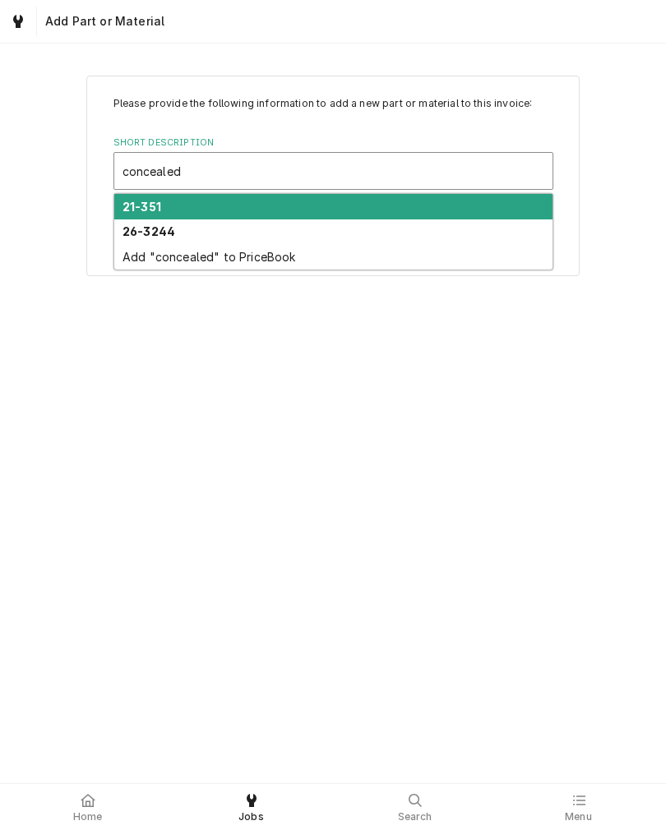
click at [143, 232] on strong "26-3244" at bounding box center [148, 231] width 53 height 14
type input "concealed"
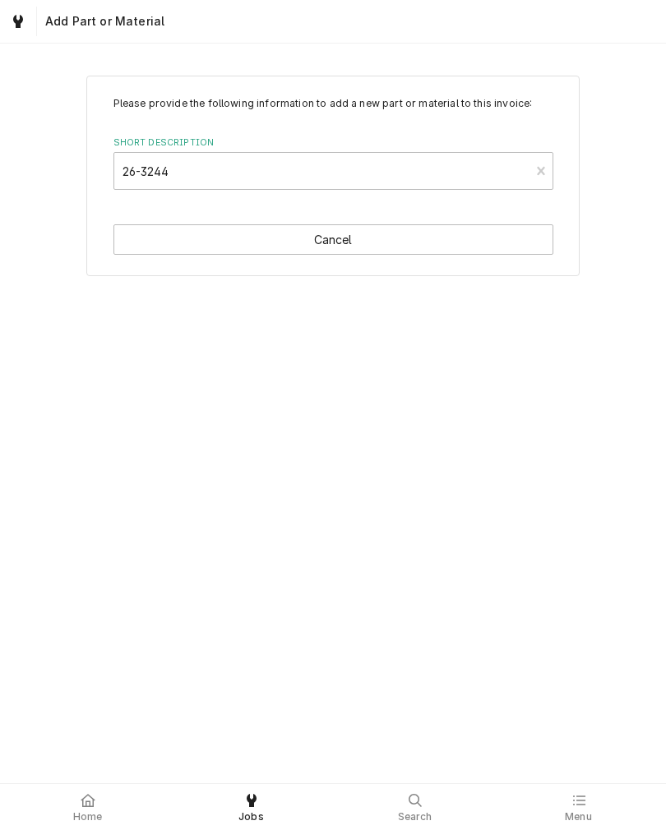
type textarea "x"
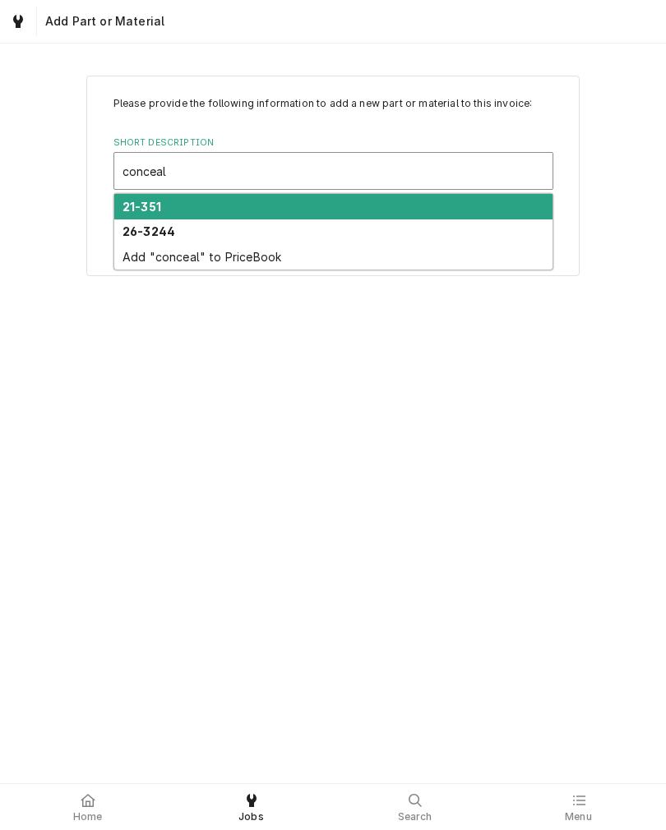
click at [135, 226] on strong "26-3244" at bounding box center [148, 231] width 53 height 14
type input "conceal"
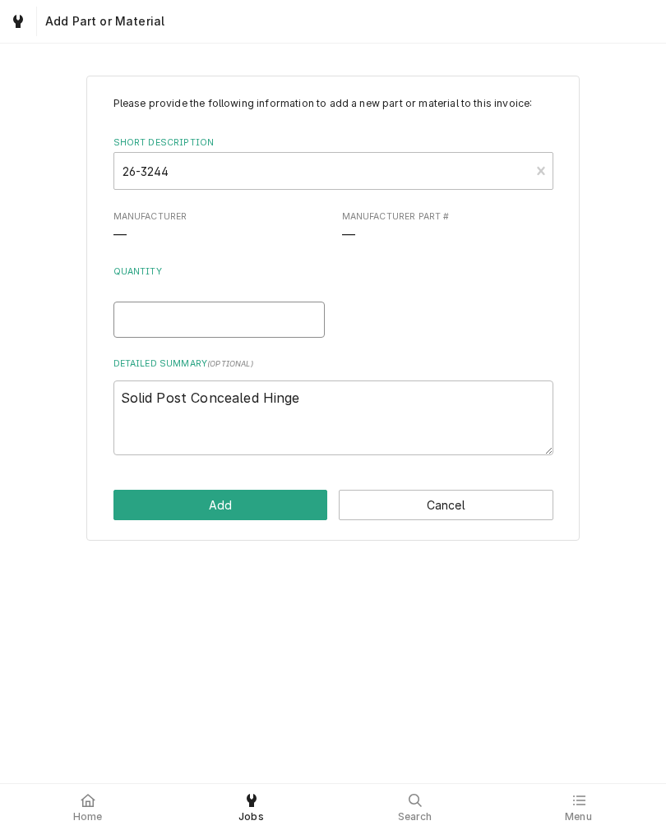
click at [145, 316] on input "Quantity" at bounding box center [218, 320] width 211 height 36
type textarea "x"
type input "2"
click at [145, 510] on button "Add" at bounding box center [220, 505] width 215 height 30
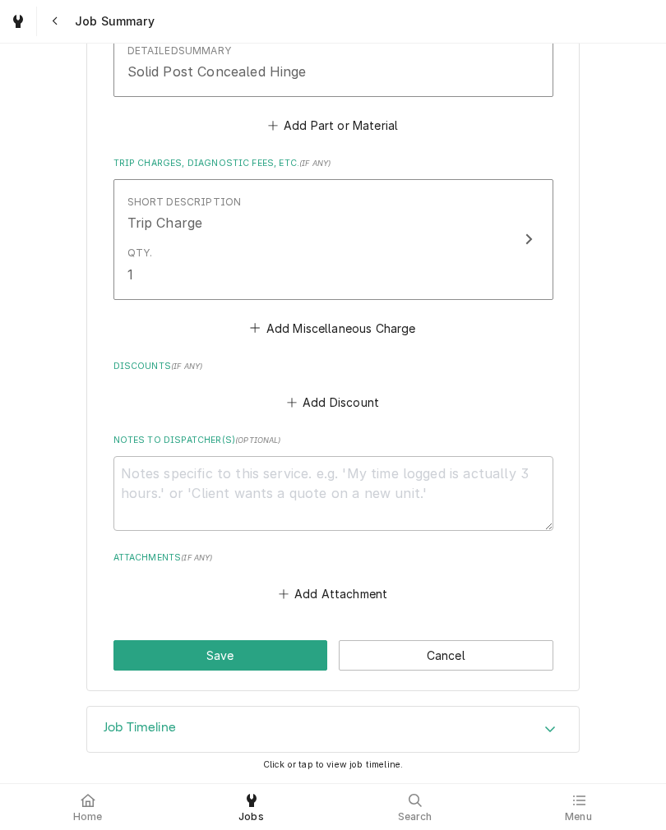
scroll to position [924, 0]
click at [118, 648] on button "Save" at bounding box center [220, 655] width 215 height 30
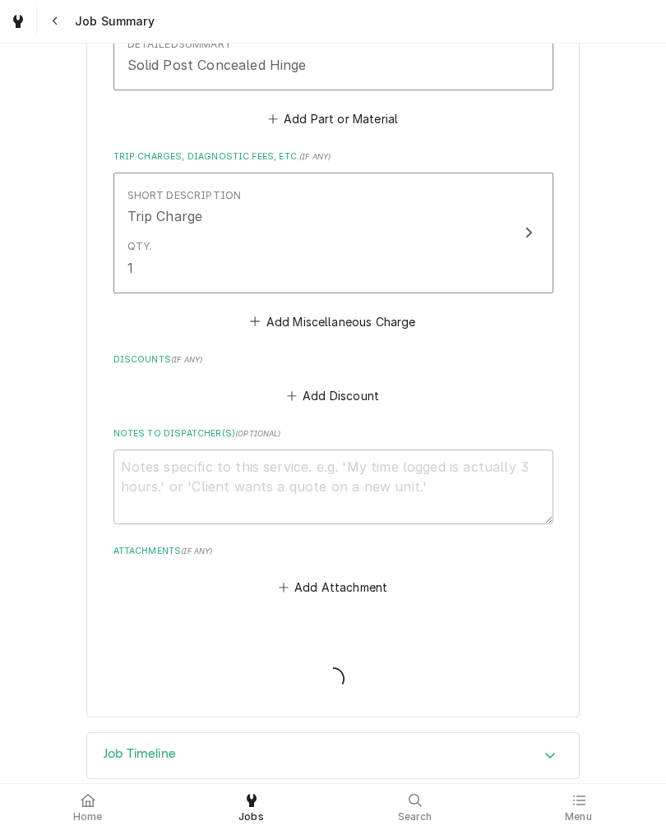
type textarea "x"
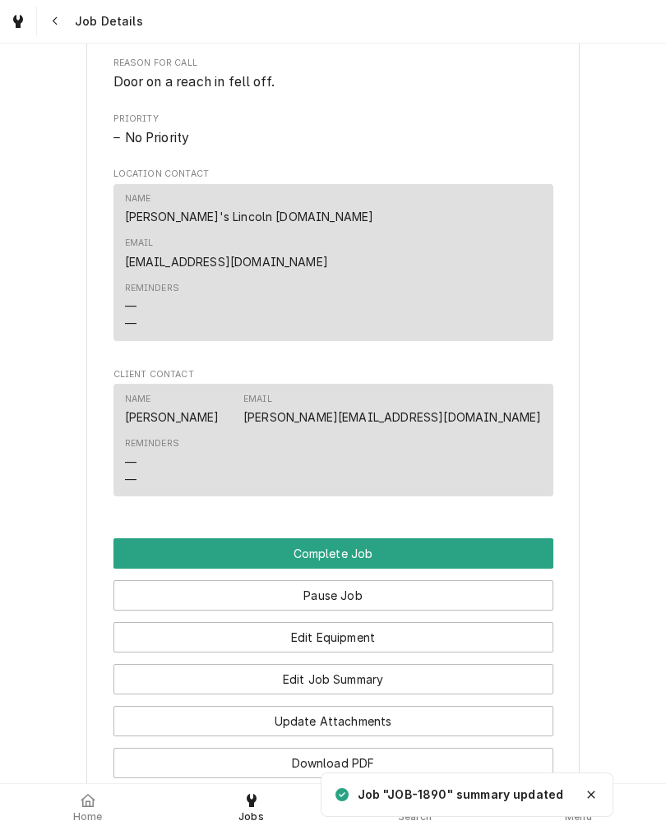
scroll to position [1031, 0]
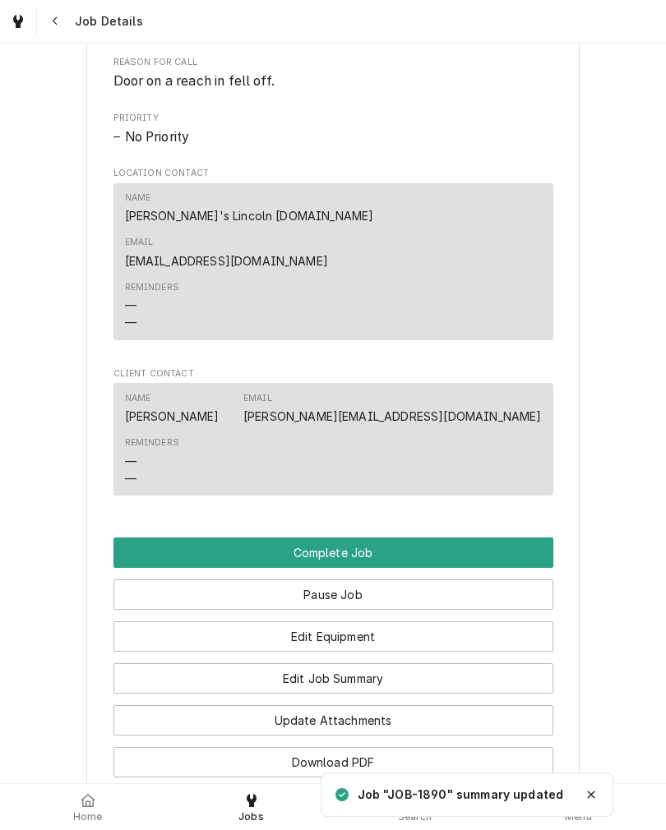
click at [136, 538] on button "Complete Job" at bounding box center [333, 553] width 440 height 30
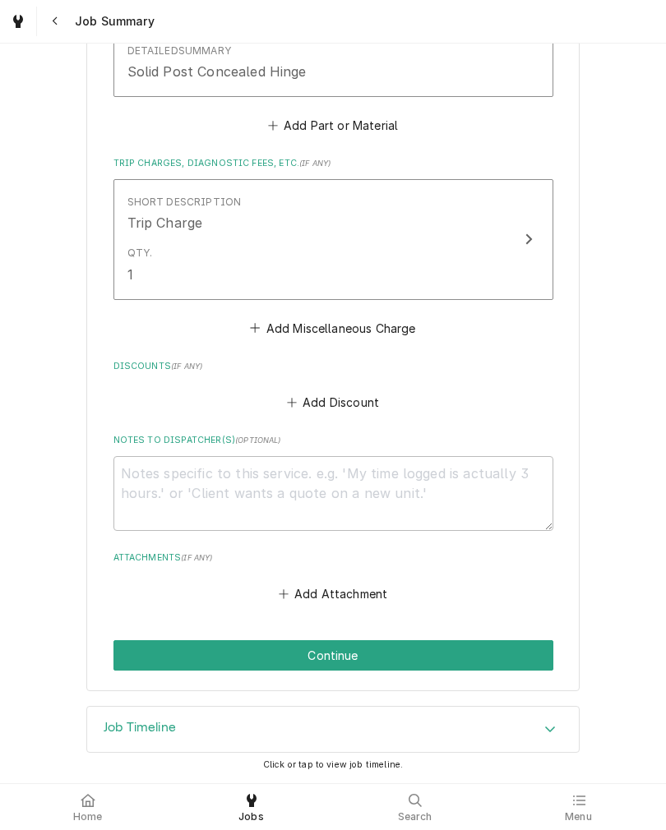
scroll to position [924, 0]
click at [482, 652] on button "Continue" at bounding box center [333, 655] width 440 height 30
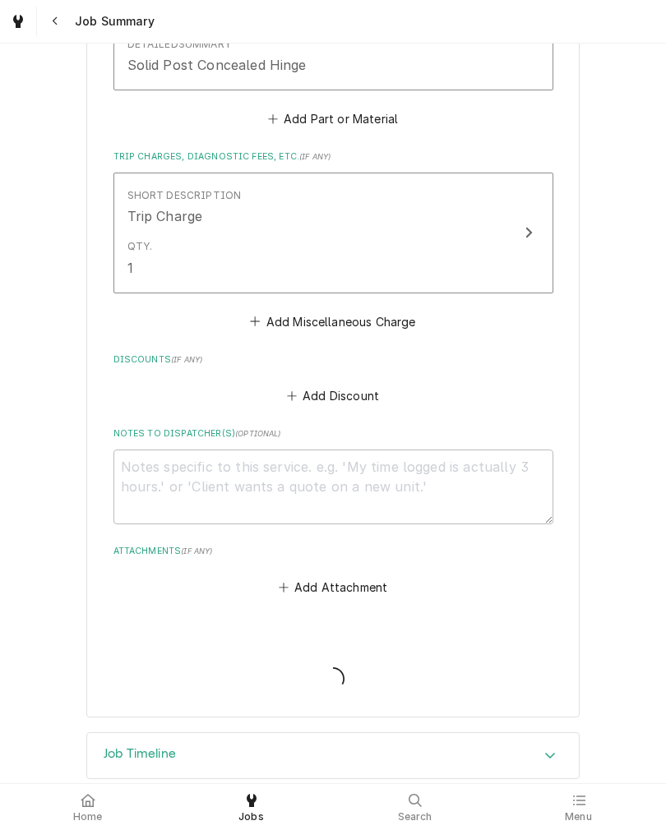
type textarea "x"
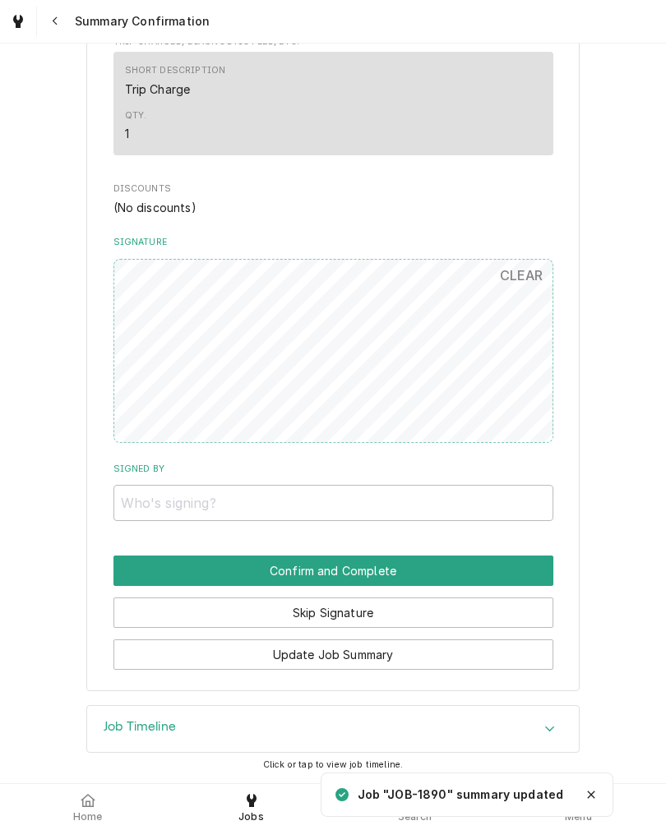
scroll to position [907, 0]
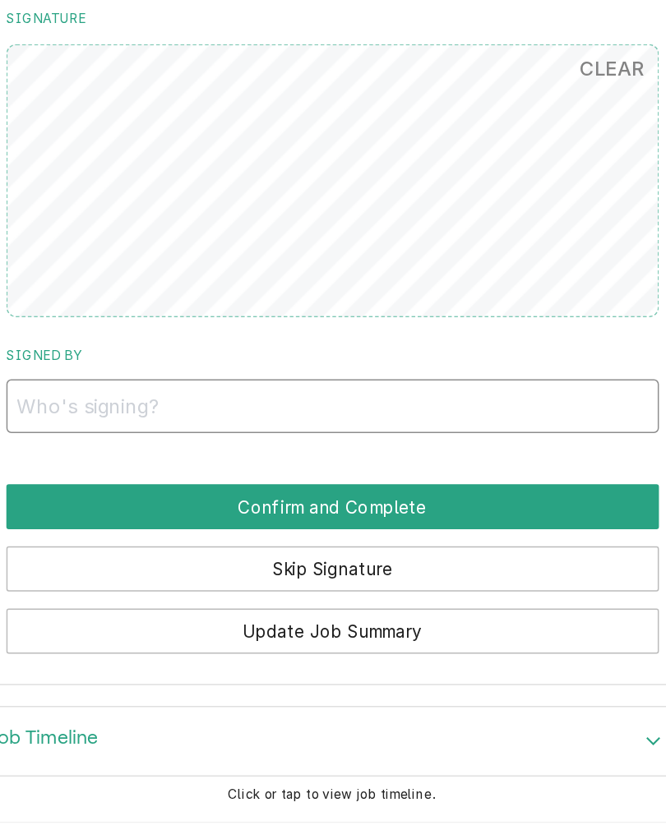
click at [413, 485] on input "Signed By" at bounding box center [333, 503] width 440 height 36
type input "Fallon Bonnell"
click at [113, 556] on button "Confirm and Complete" at bounding box center [333, 571] width 440 height 30
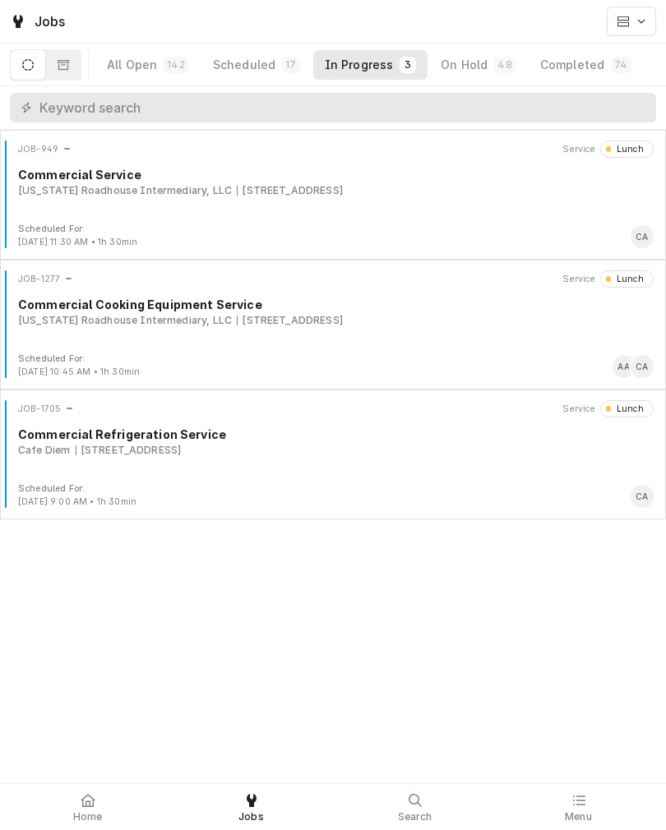
click at [93, 819] on span "Home" at bounding box center [88, 816] width 30 height 13
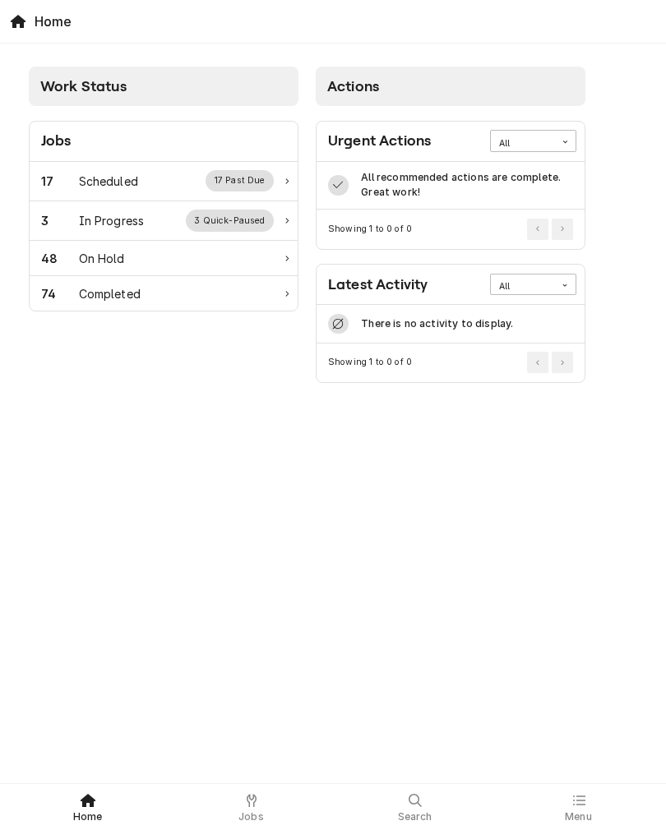
click at [96, 293] on div "Completed" at bounding box center [110, 293] width 62 height 17
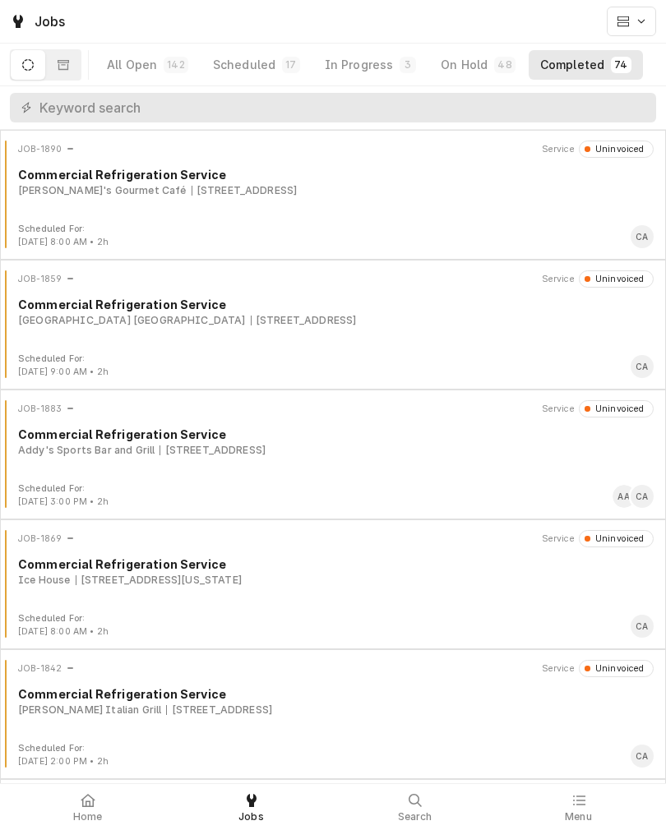
click at [215, 186] on div "1442 O St Unit A, Lincoln, NE 68508" at bounding box center [244, 190] width 106 height 15
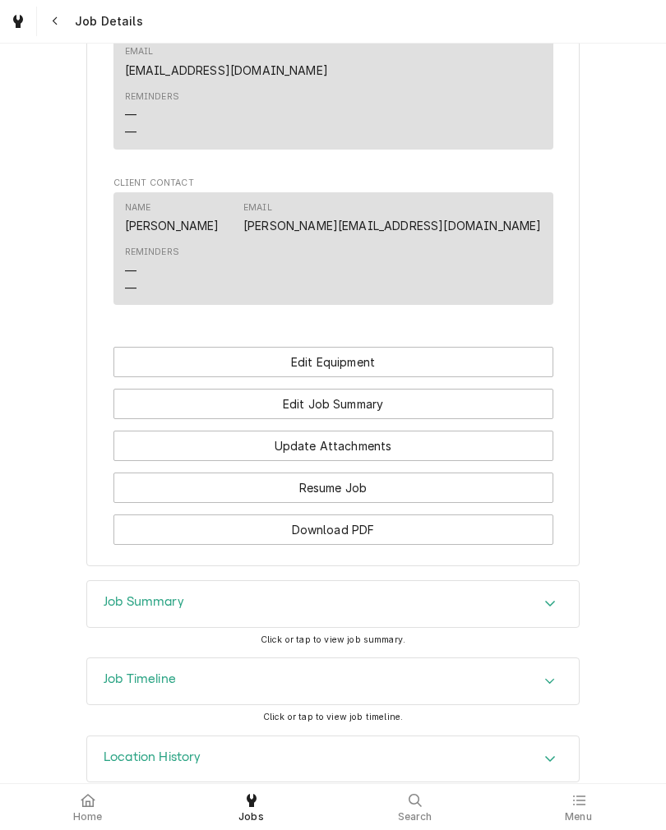
scroll to position [1057, 0]
click at [509, 348] on button "Edit Equipment" at bounding box center [333, 363] width 440 height 30
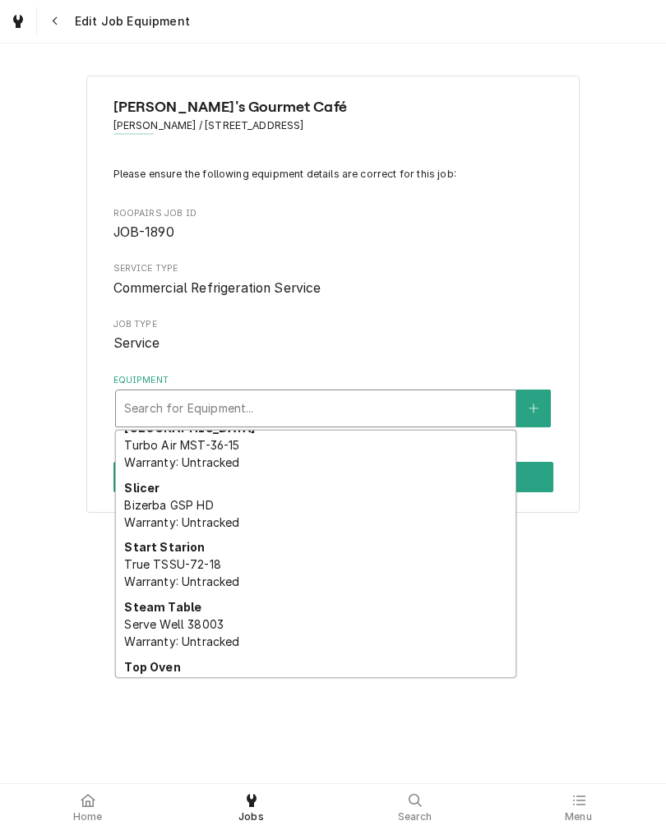
scroll to position [211, 0]
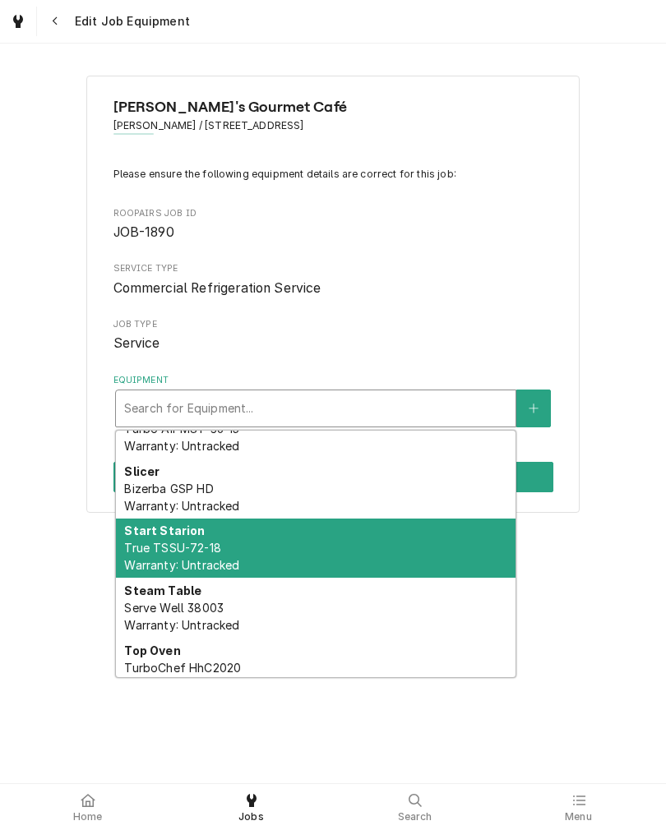
click at [264, 556] on div "Start Starion True TSSU-72-18 Warranty: Untracked" at bounding box center [315, 549] width 399 height 60
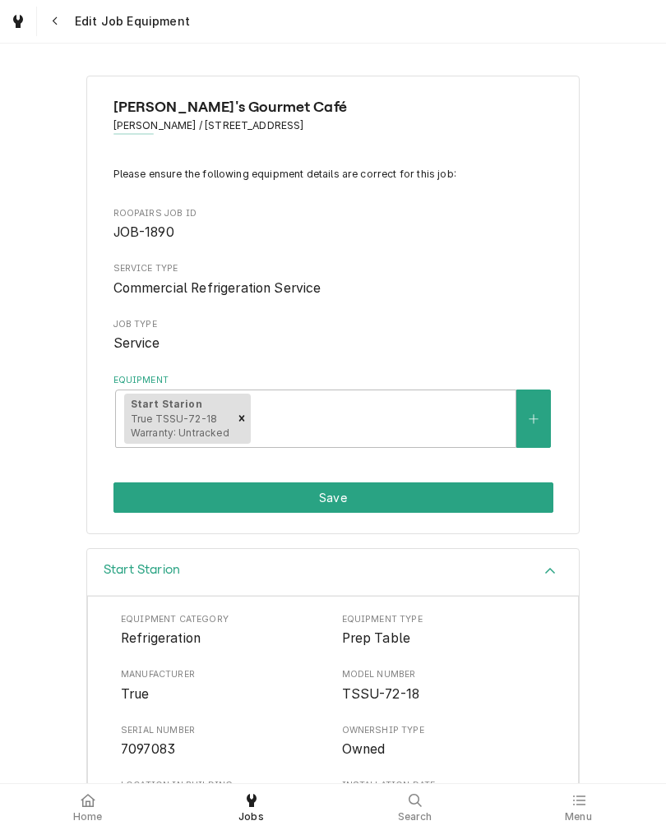
click at [357, 505] on button "Save" at bounding box center [333, 497] width 440 height 30
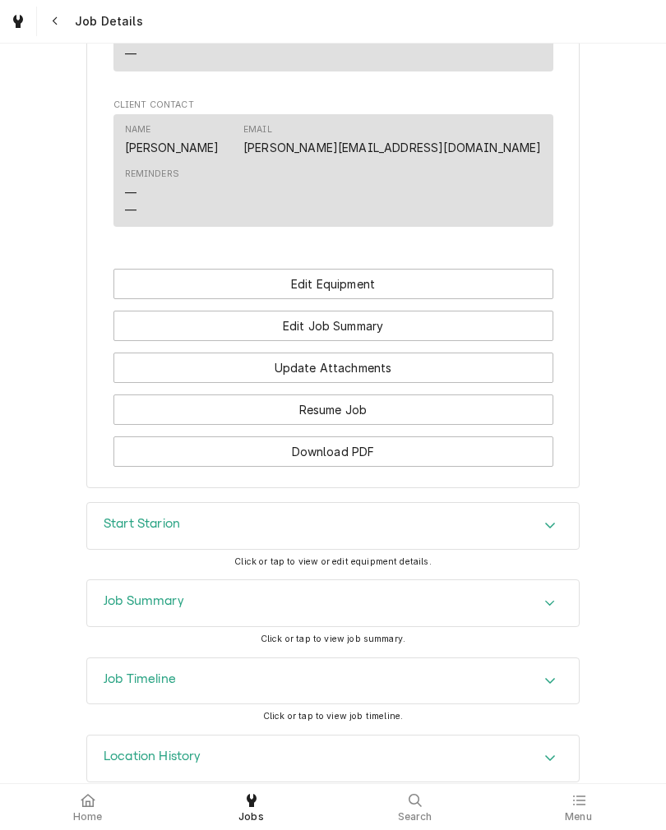
scroll to position [1135, 0]
click at [97, 817] on span "Home" at bounding box center [88, 816] width 30 height 13
